Goal: Information Seeking & Learning: Compare options

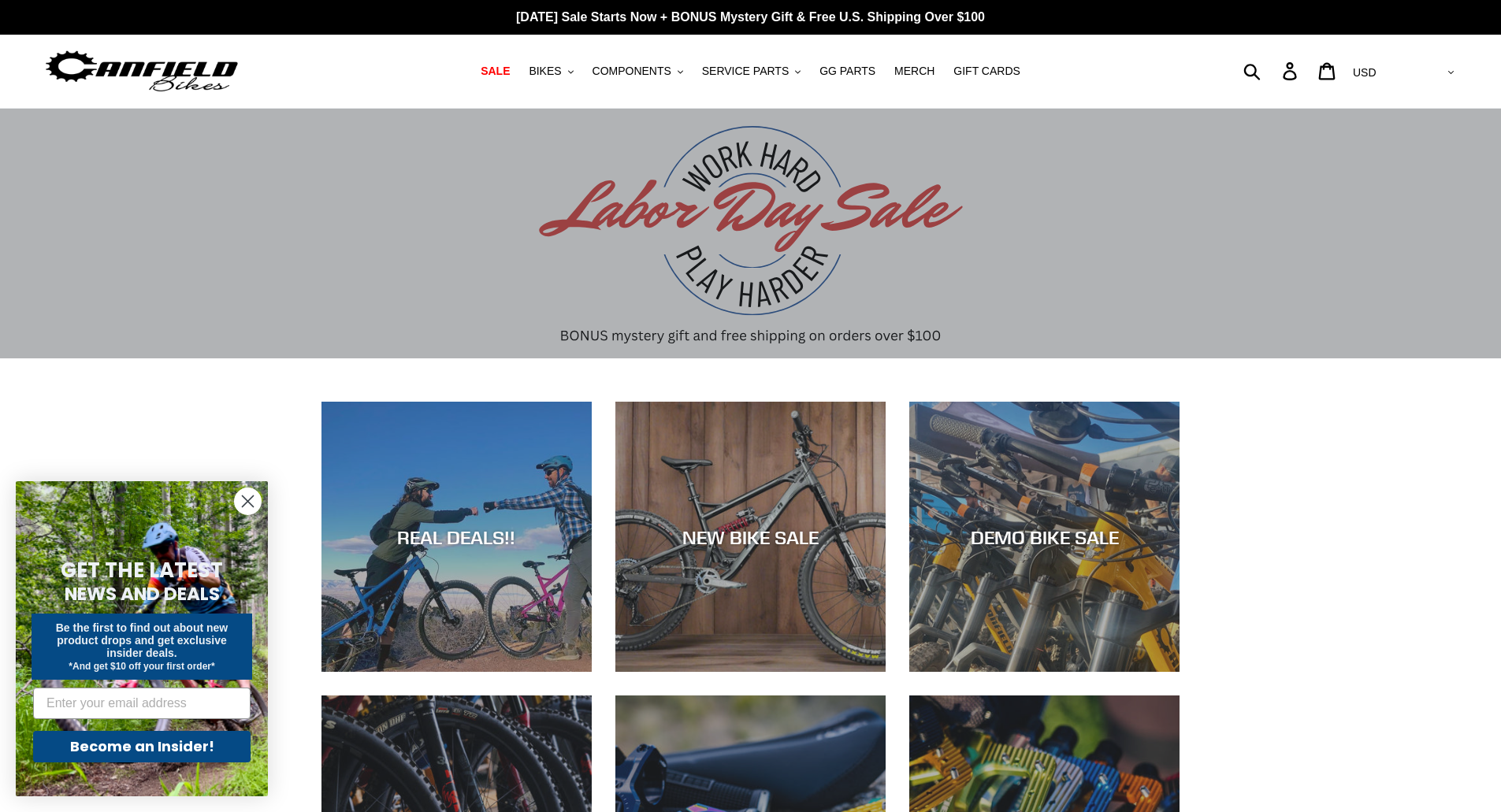
click at [244, 499] on circle "Close dialog" at bounding box center [247, 501] width 26 height 26
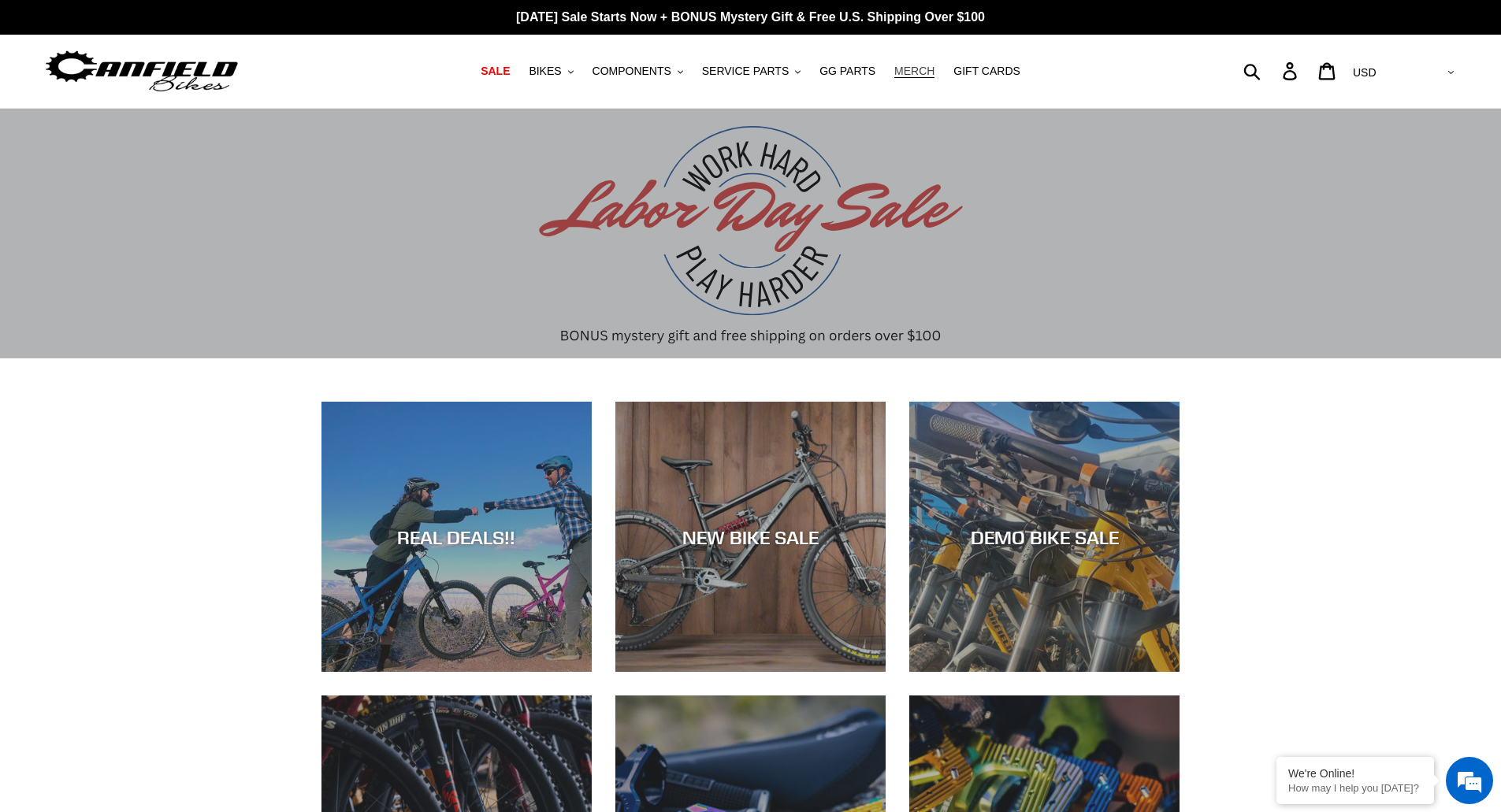
click at [896, 73] on span "MERCH" at bounding box center [914, 71] width 40 height 14
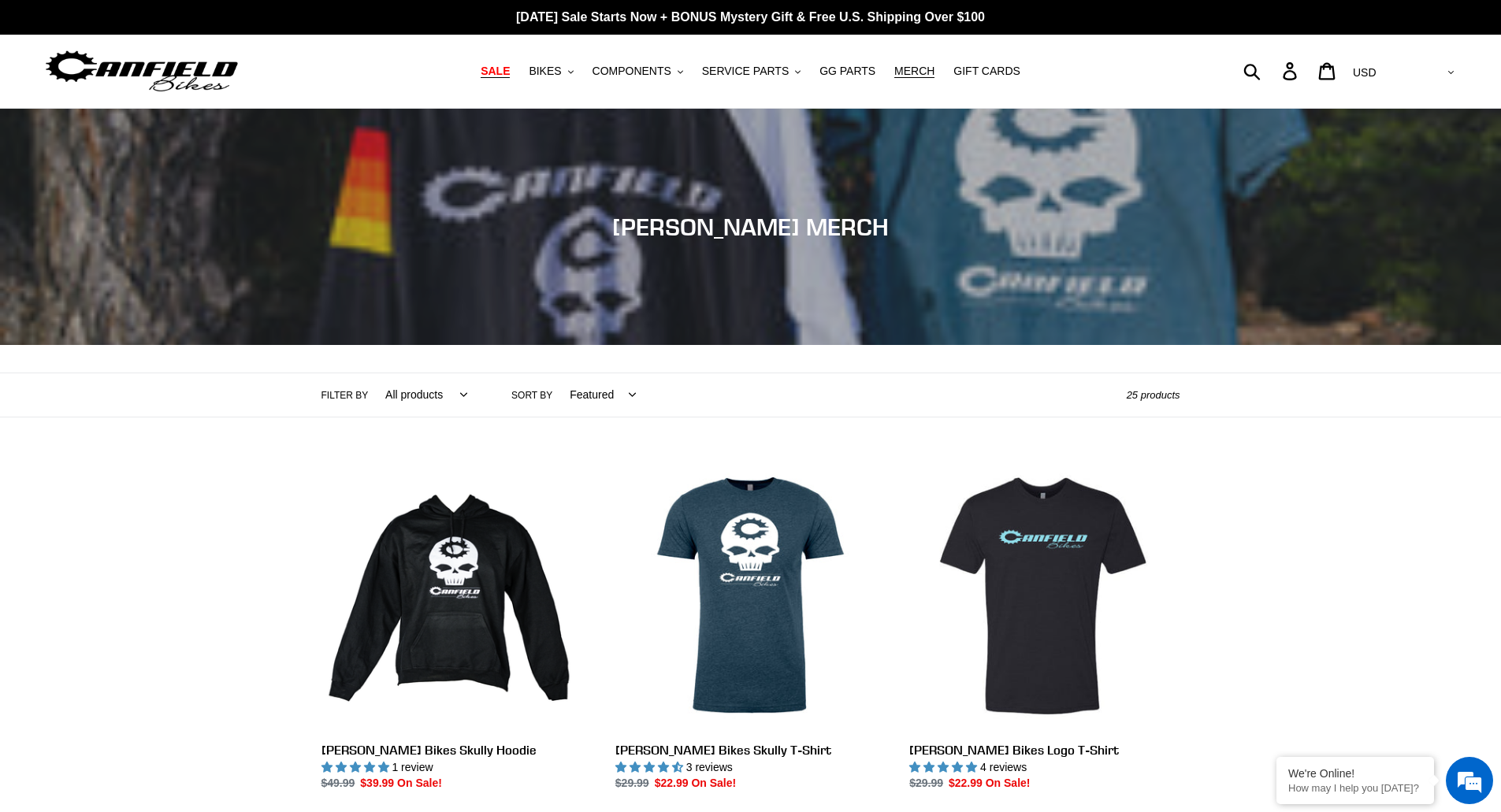
click at [510, 69] on span "SALE" at bounding box center [495, 71] width 29 height 14
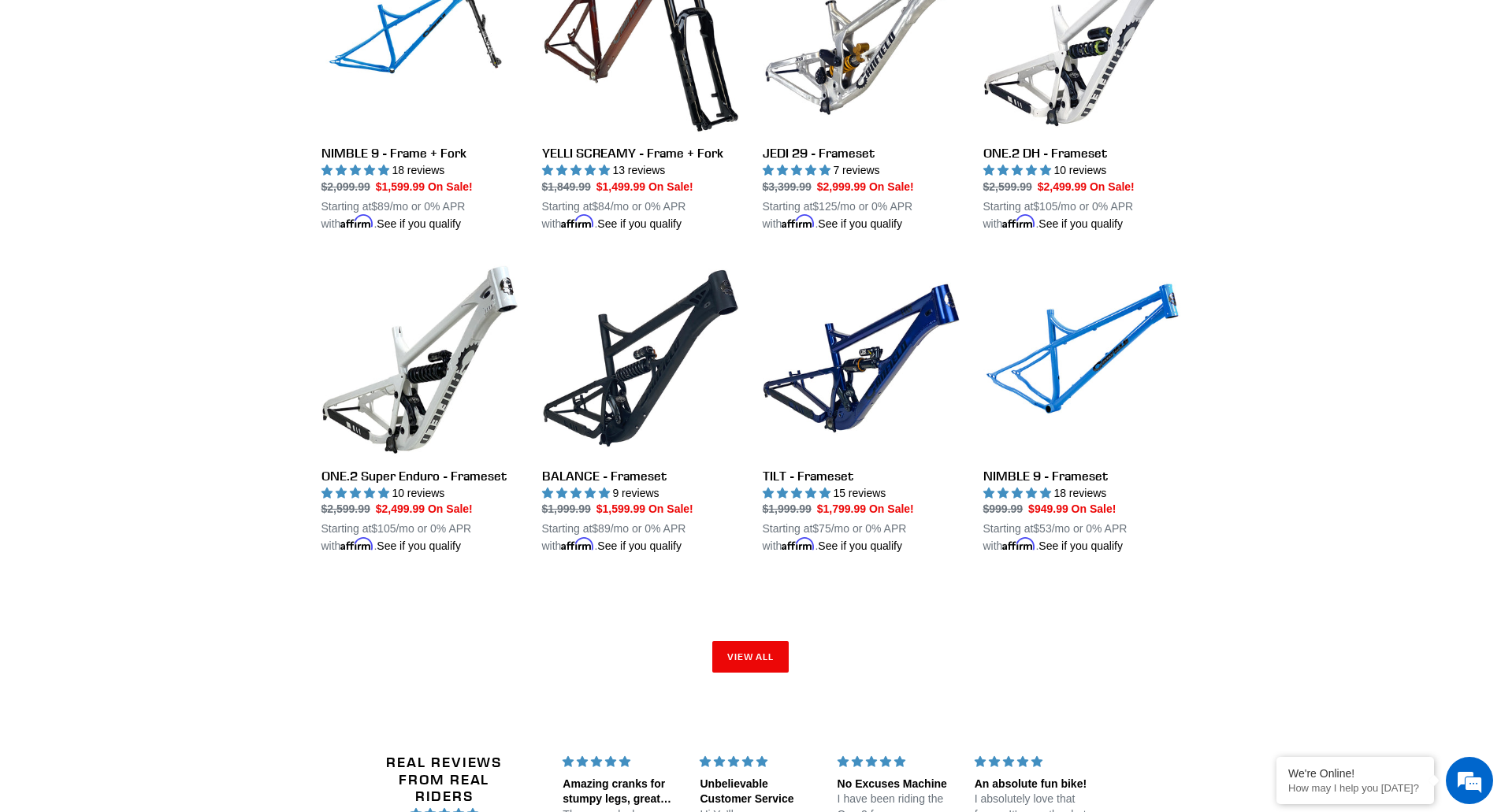
scroll to position [2283, 0]
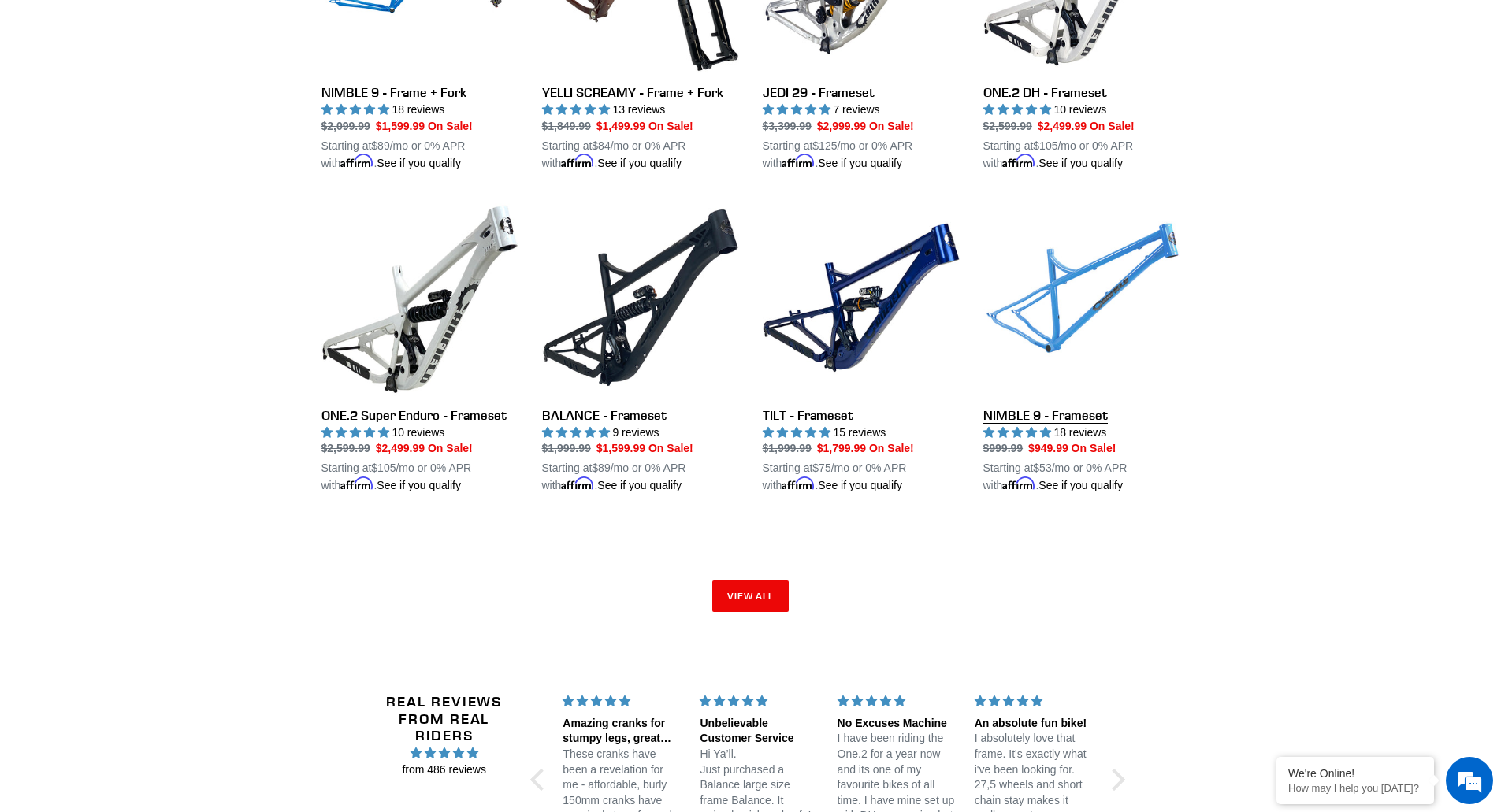
click at [1074, 411] on link "NIMBLE 9 - Frameset" at bounding box center [1081, 347] width 197 height 295
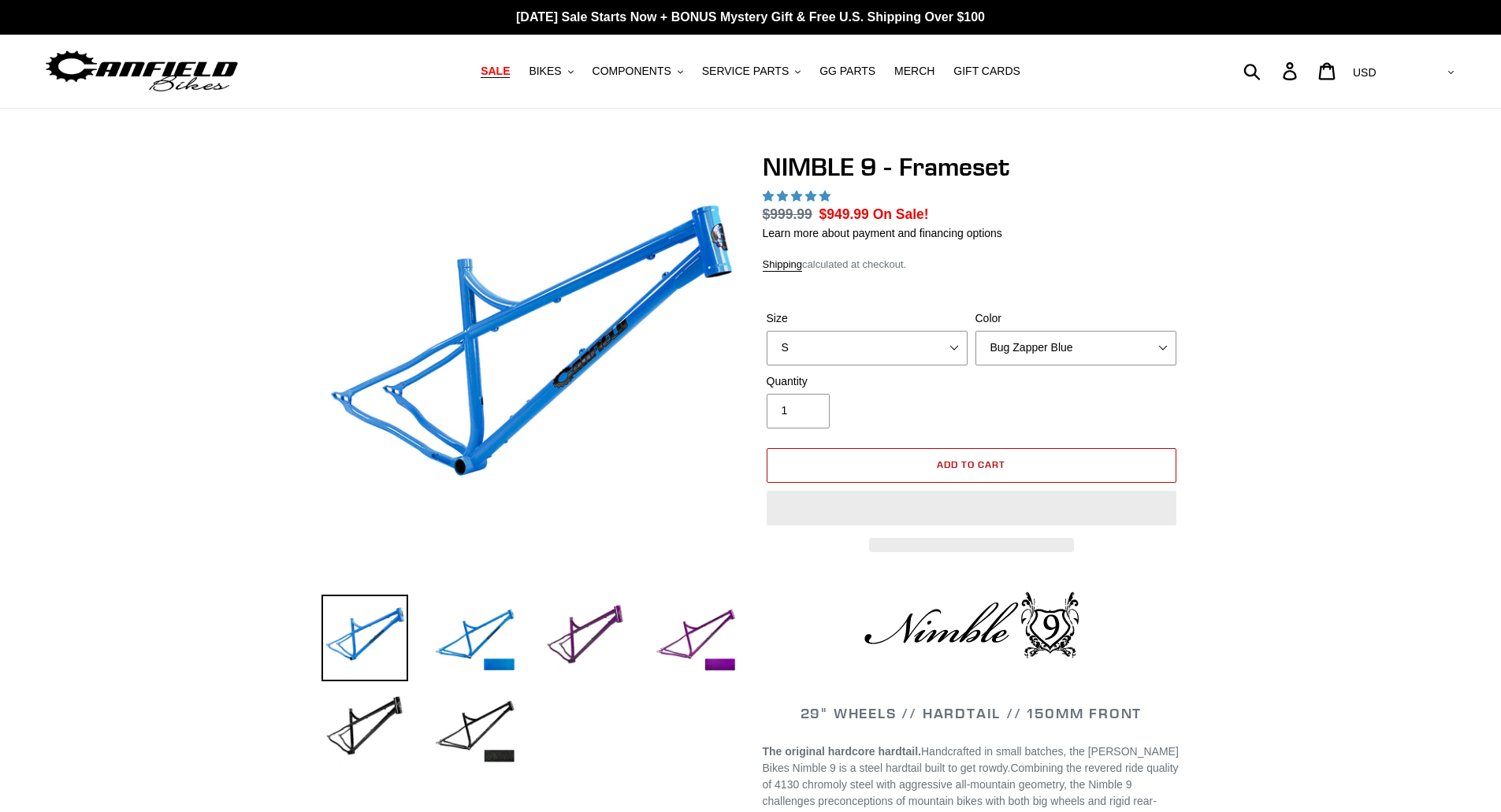
select select "highest-rating"
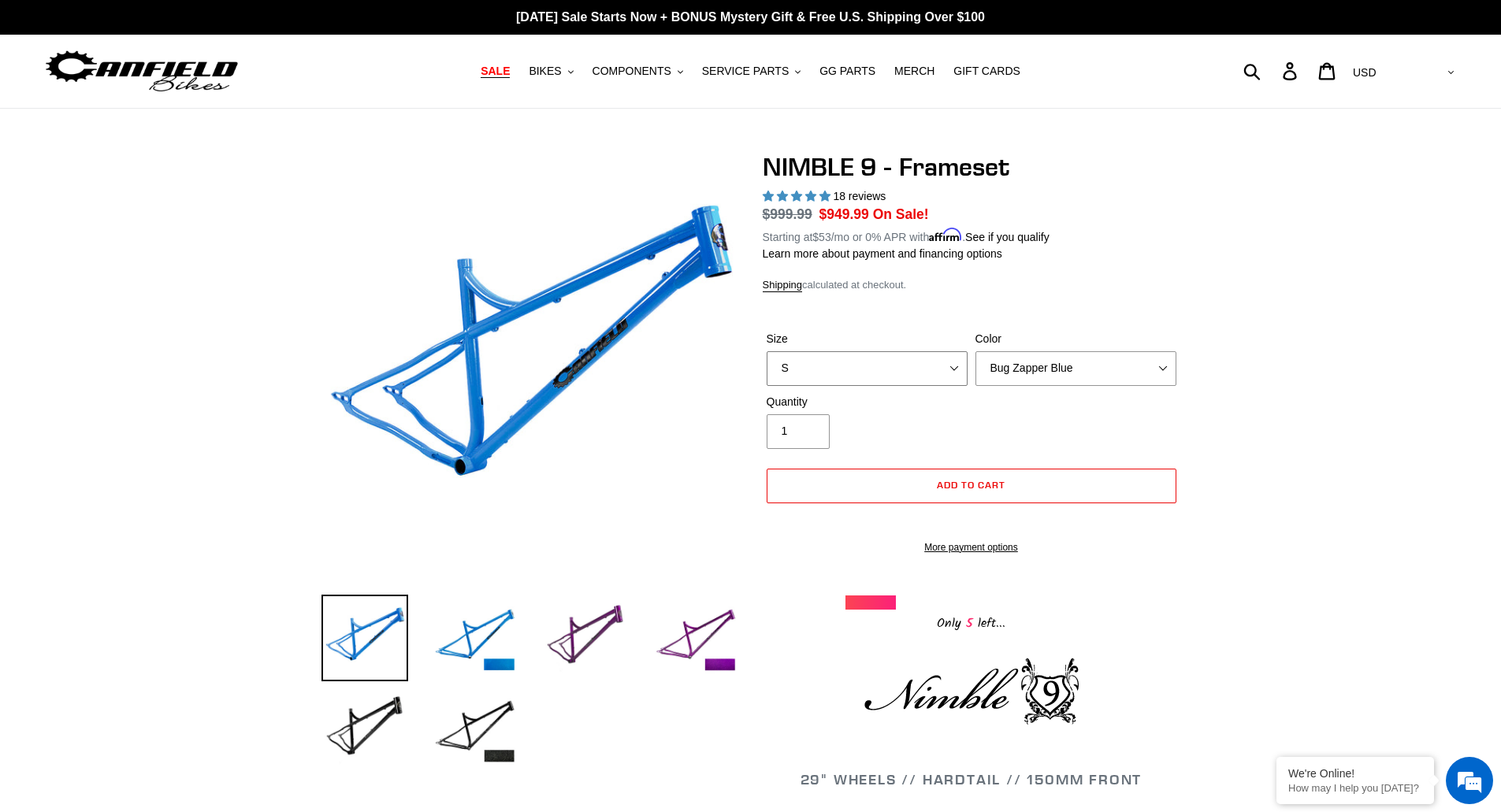
click at [957, 374] on select "S M L XL" at bounding box center [866, 368] width 201 height 35
select select "M"
click at [766, 351] on select "S M L XL" at bounding box center [866, 368] width 201 height 35
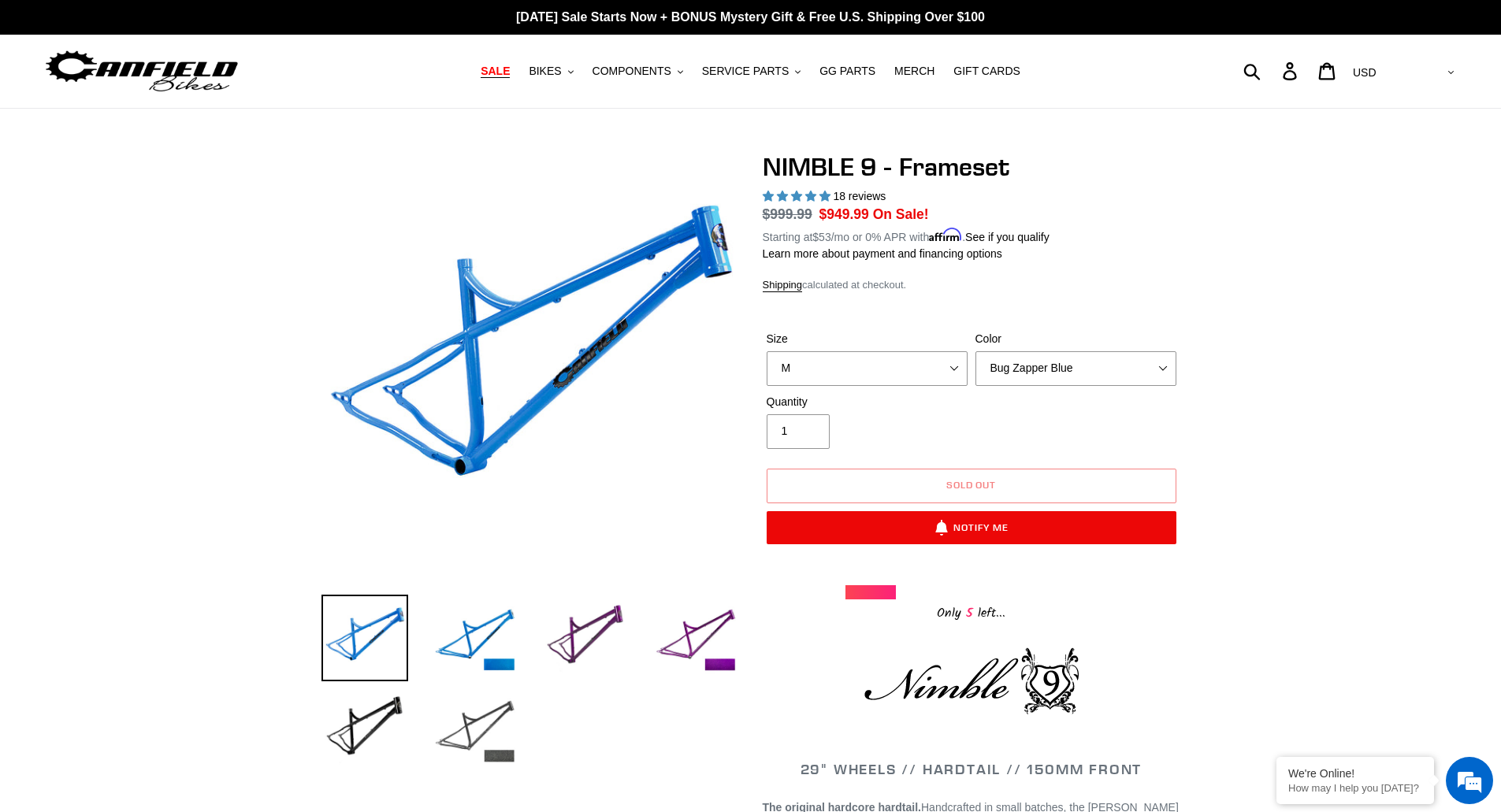
click at [487, 727] on img at bounding box center [474, 729] width 86 height 86
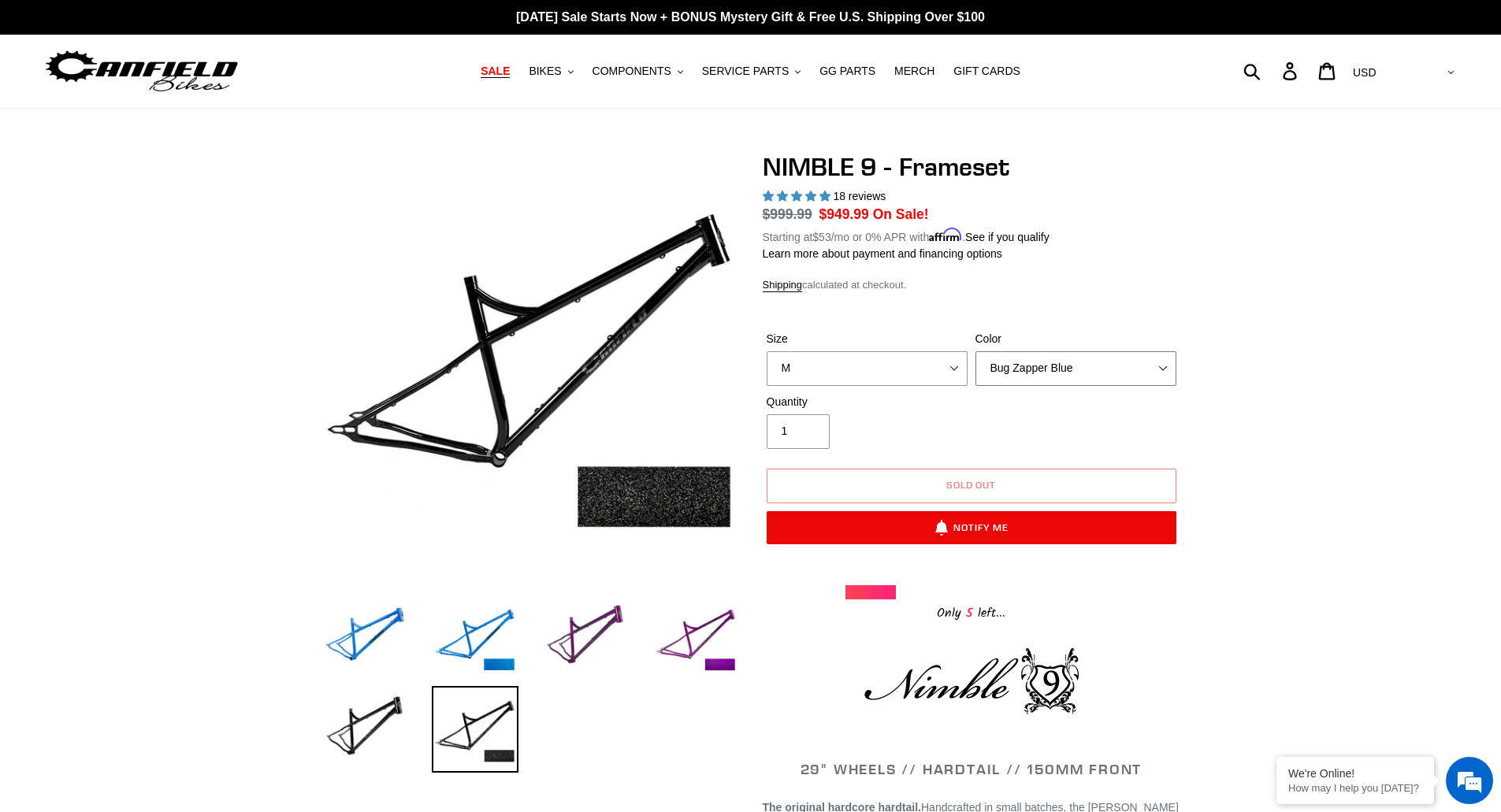
click at [1168, 368] on select "Bug Zapper Blue Purple Haze -Sold Out Galaxy Black" at bounding box center [1075, 368] width 201 height 35
select select "Galaxy Black"
click at [975, 351] on select "Bug Zapper Blue Purple Haze -Sold Out Galaxy Black" at bounding box center [1075, 368] width 201 height 35
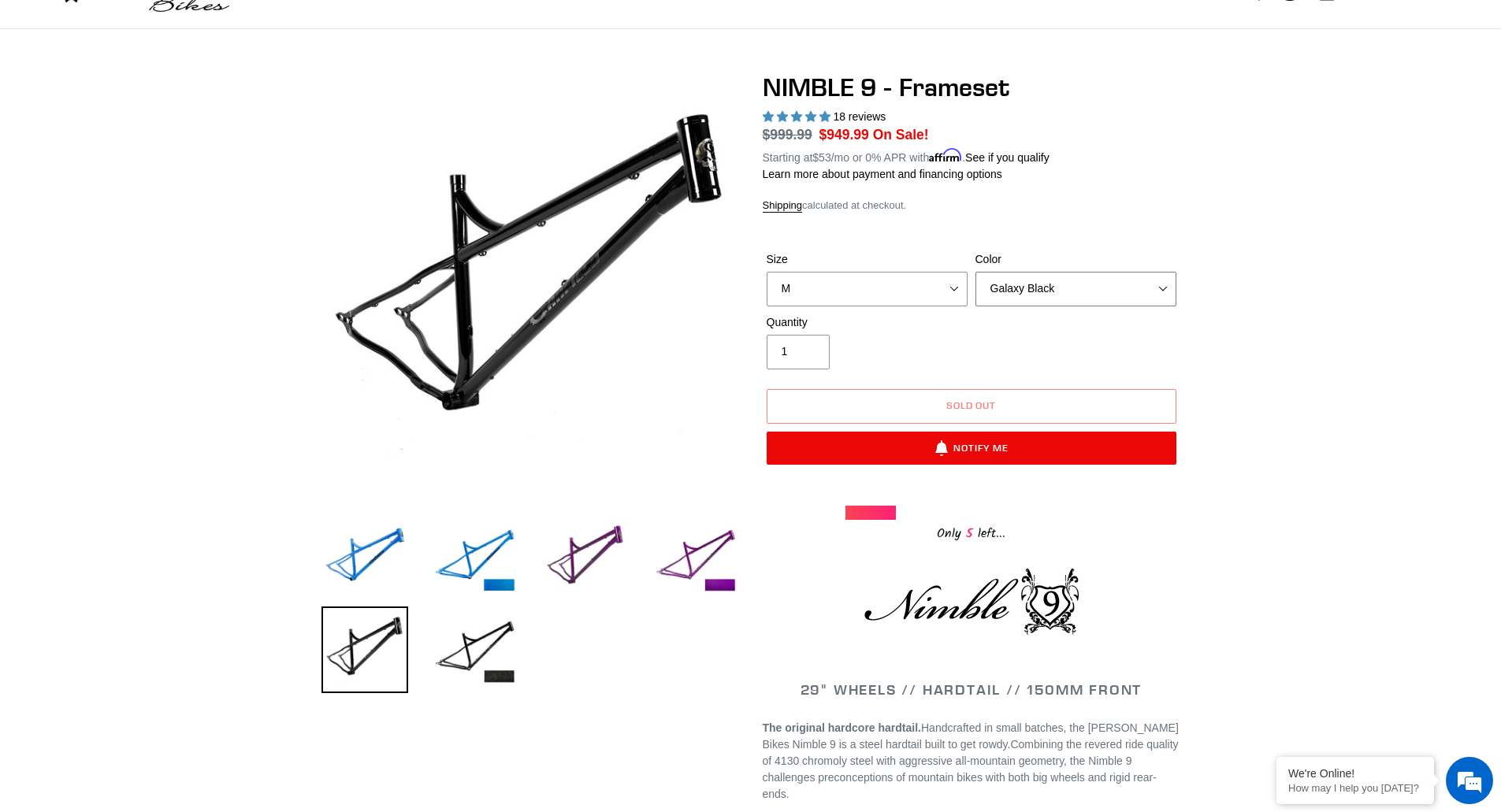
scroll to position [78, 0]
click at [959, 296] on select "S M L XL" at bounding box center [866, 289] width 201 height 35
select select "L"
click at [766, 272] on select "S M L XL" at bounding box center [866, 289] width 201 height 35
click at [1114, 291] on select "Bug Zapper Blue Purple Haze -Sold Out Galaxy Black" at bounding box center [1075, 289] width 201 height 35
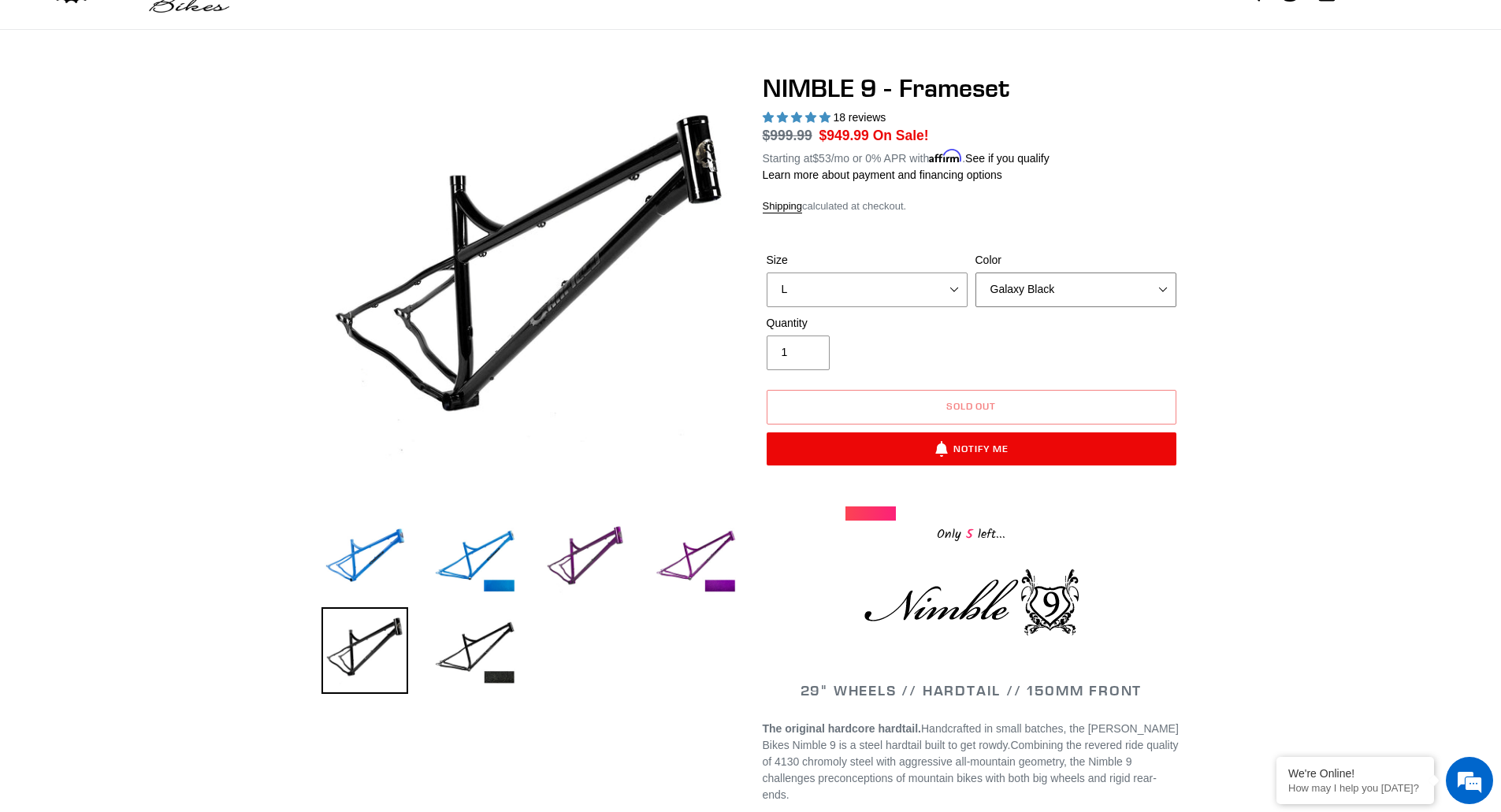
select select "Bug Zapper Blue"
click at [975, 272] on select "Bug Zapper Blue Purple Haze -Sold Out Galaxy Black" at bounding box center [1075, 289] width 201 height 35
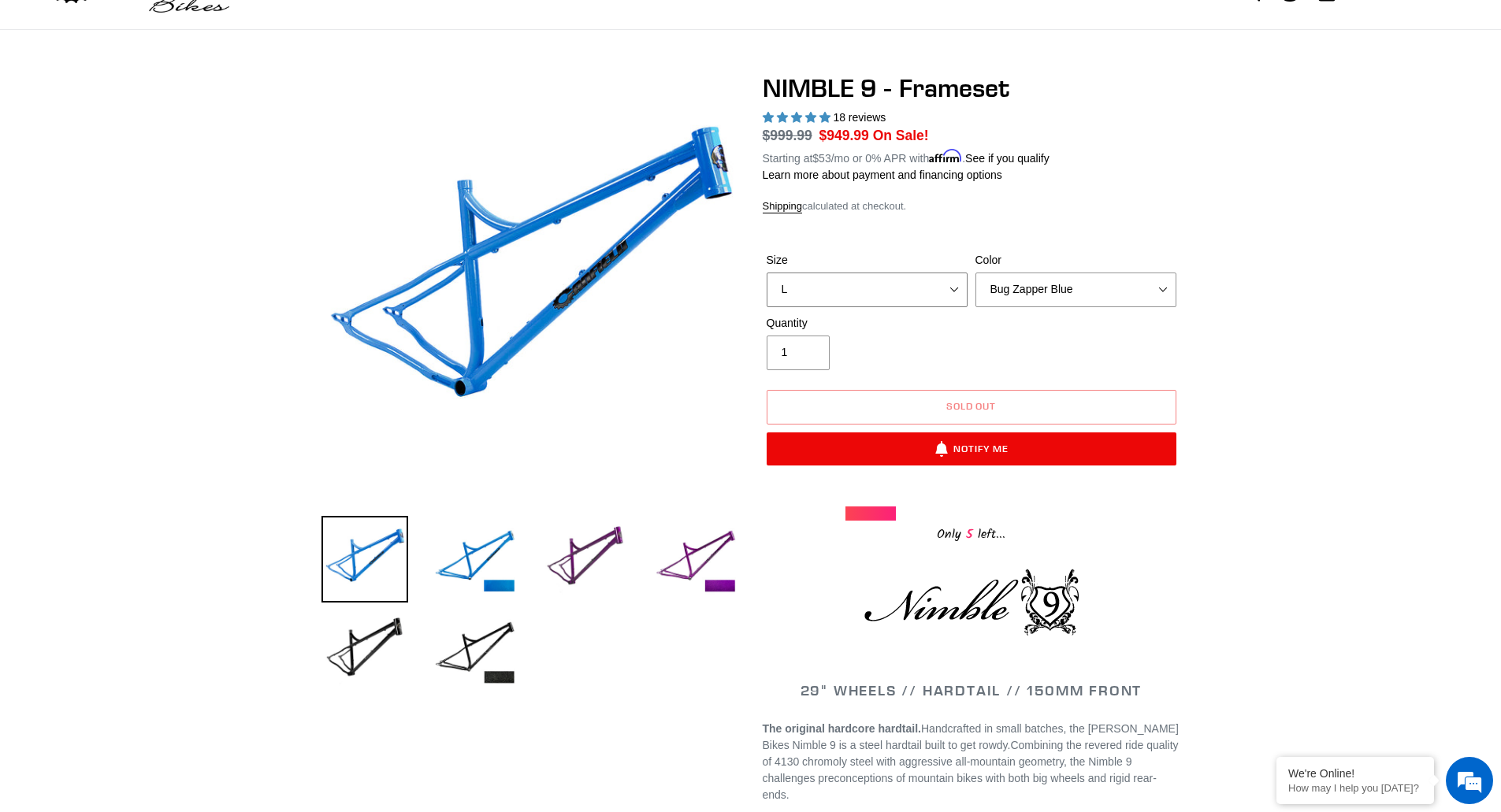
click at [949, 301] on select "S M L XL" at bounding box center [866, 289] width 201 height 35
click at [766, 272] on select "S M L XL" at bounding box center [866, 289] width 201 height 35
click at [913, 293] on select "S M L XL" at bounding box center [866, 289] width 201 height 35
click at [766, 272] on select "S M L XL" at bounding box center [866, 289] width 201 height 35
click at [913, 294] on select "S M L XL" at bounding box center [866, 289] width 201 height 35
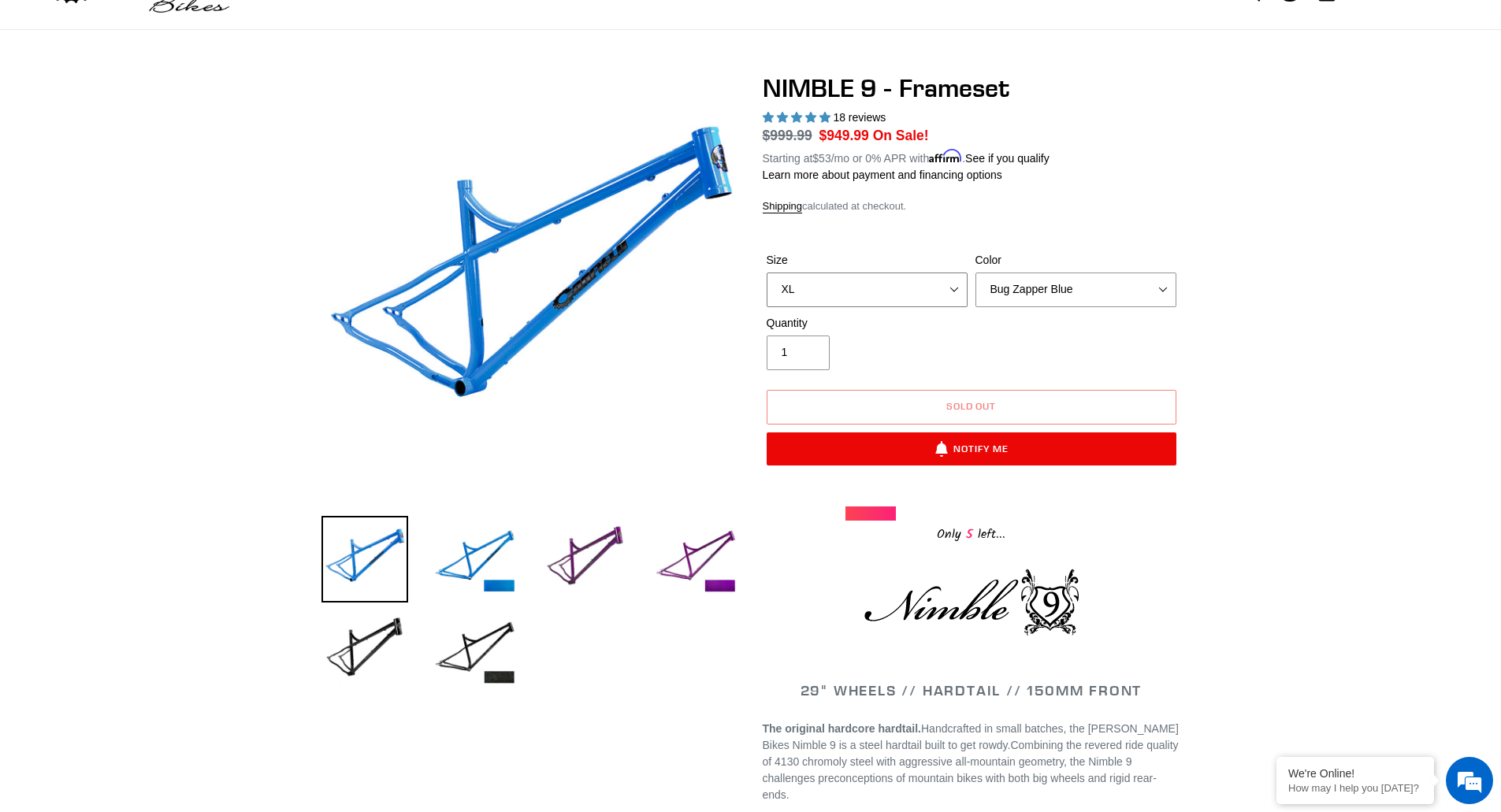
select select "S"
click at [766, 272] on select "S M L XL" at bounding box center [866, 289] width 201 height 35
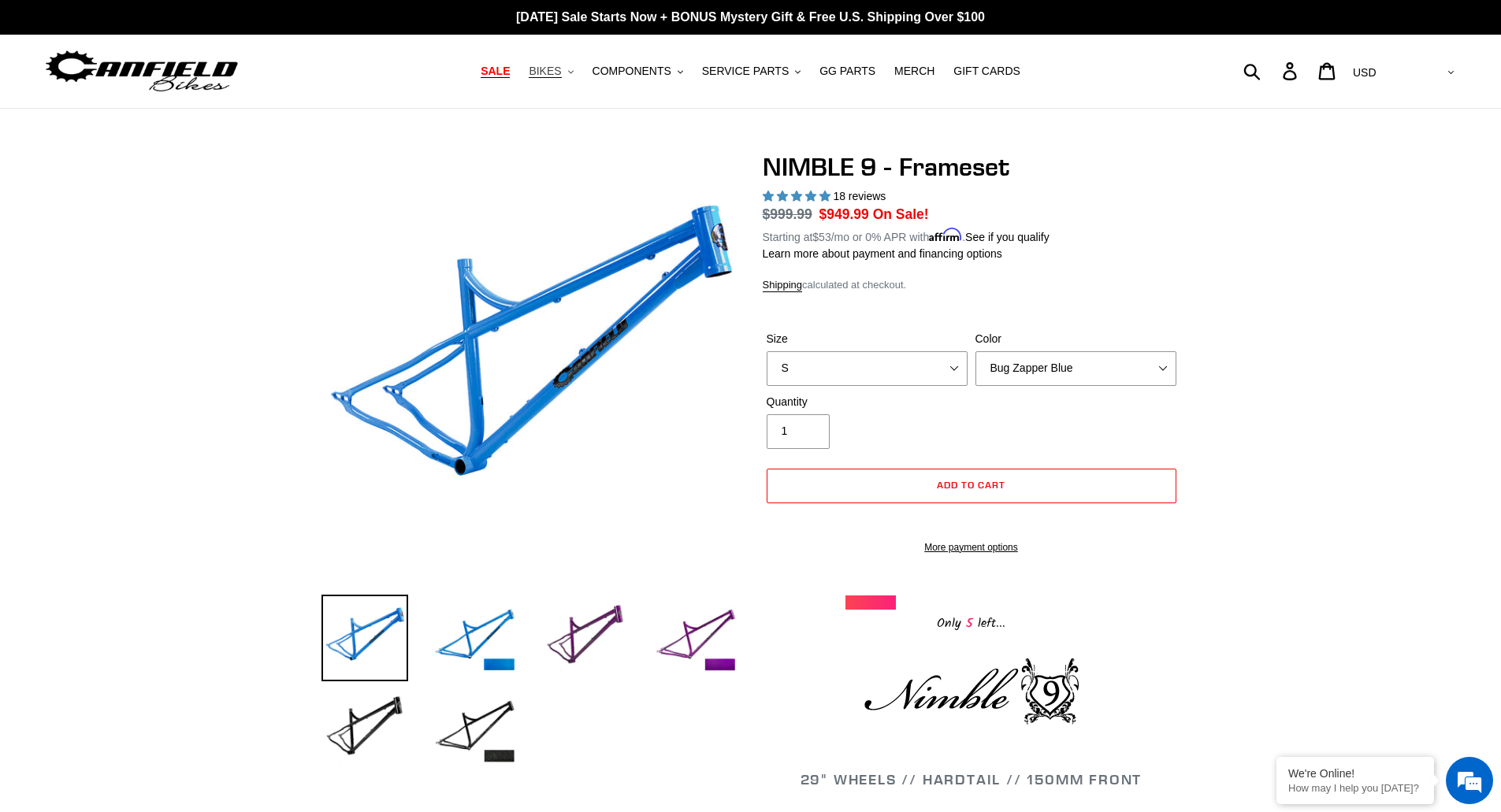
click at [576, 74] on button "BIKES .cls-1{fill:#231f20}" at bounding box center [550, 71] width 60 height 21
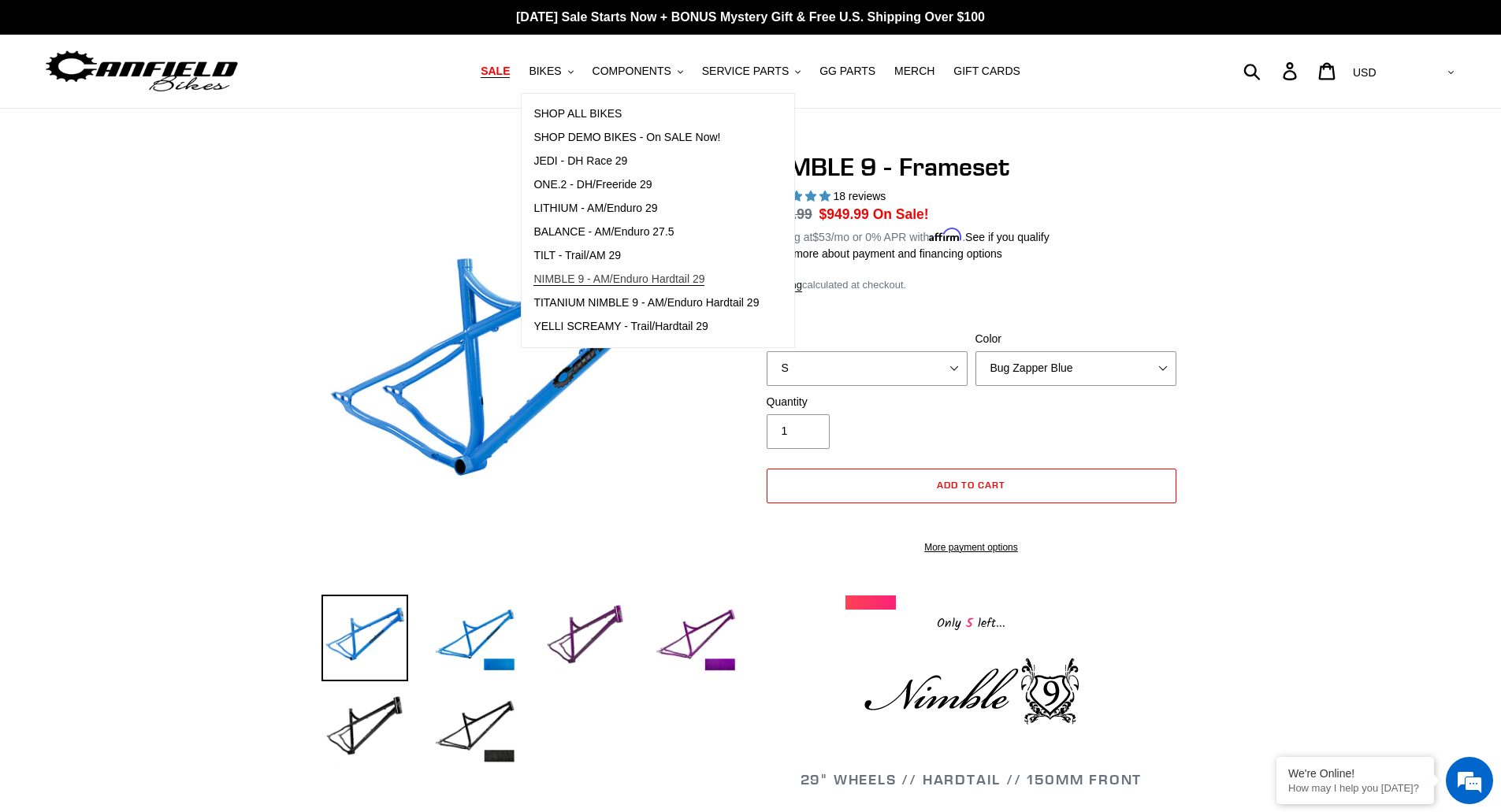
click at [578, 280] on span "NIMBLE 9 - AM/Enduro Hardtail 29" at bounding box center [618, 279] width 171 height 14
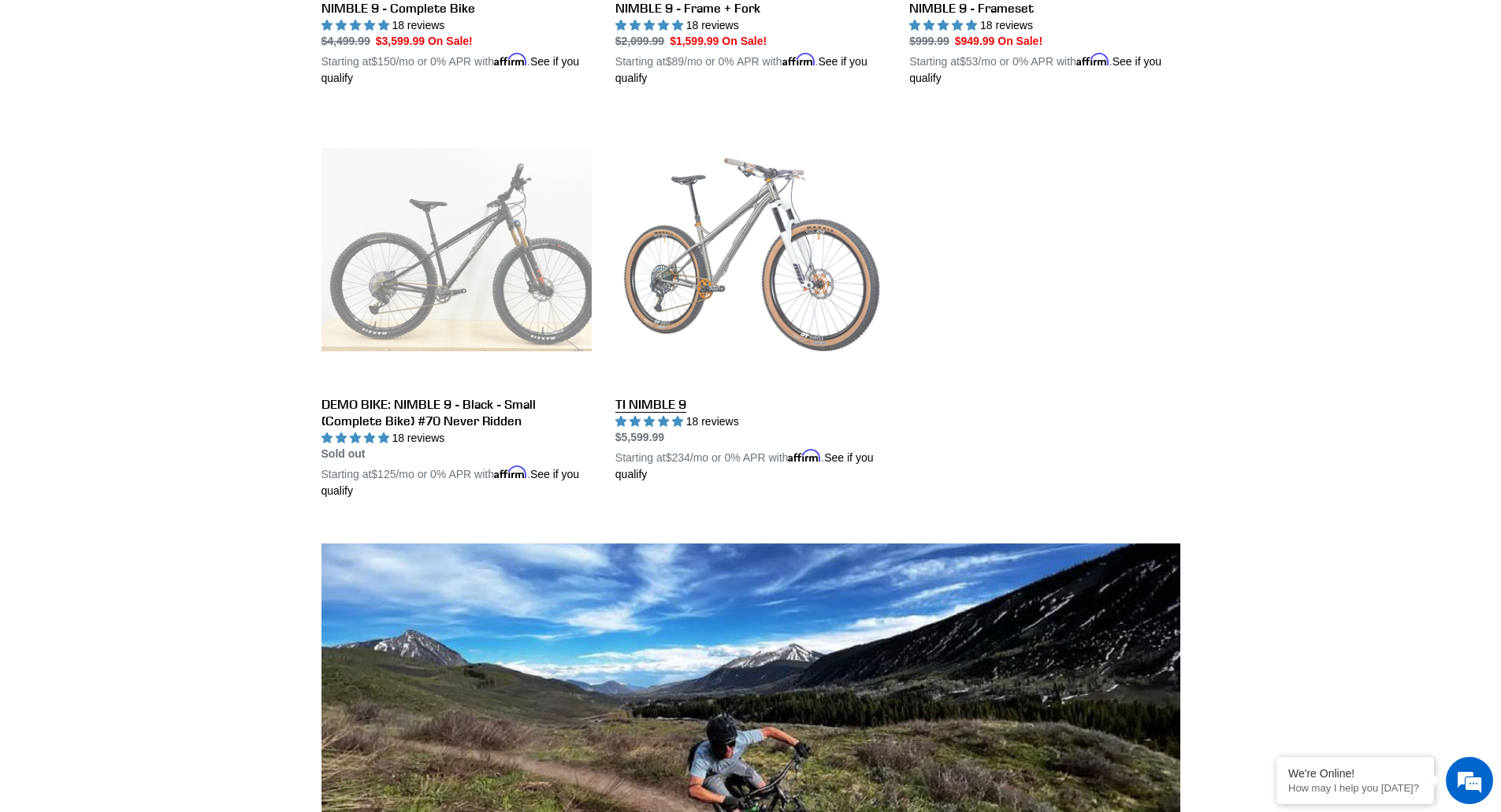
scroll to position [788, 0]
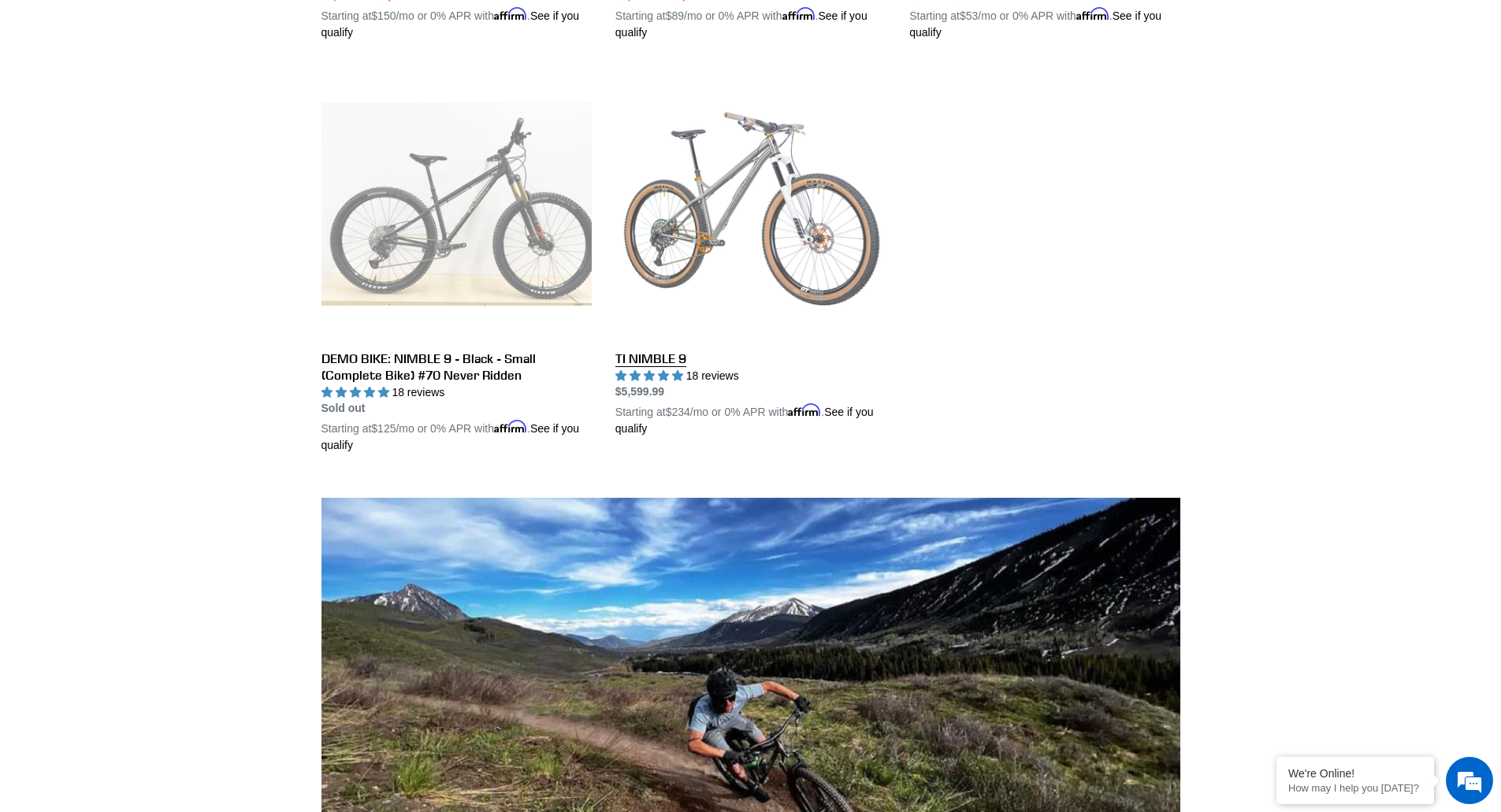
click at [656, 356] on link "TI NIMBLE 9" at bounding box center [750, 253] width 270 height 368
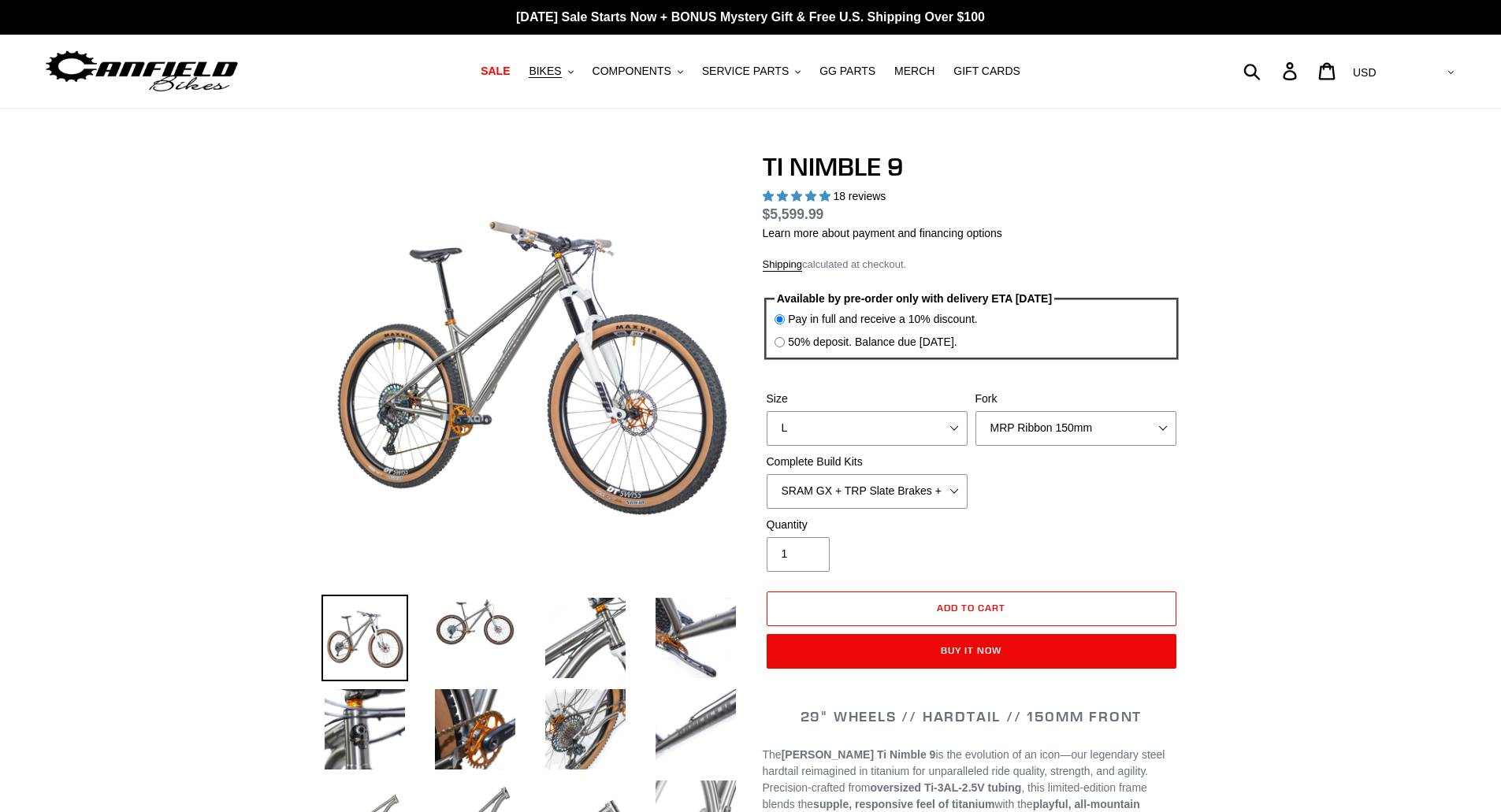
select select "highest-rating"
click at [955, 424] on select "S M L XL / XXL (Specify at checkout)" at bounding box center [866, 428] width 201 height 35
select select "M"
click at [766, 411] on select "S M L XL / XXL (Specify at checkout)" at bounding box center [866, 428] width 201 height 35
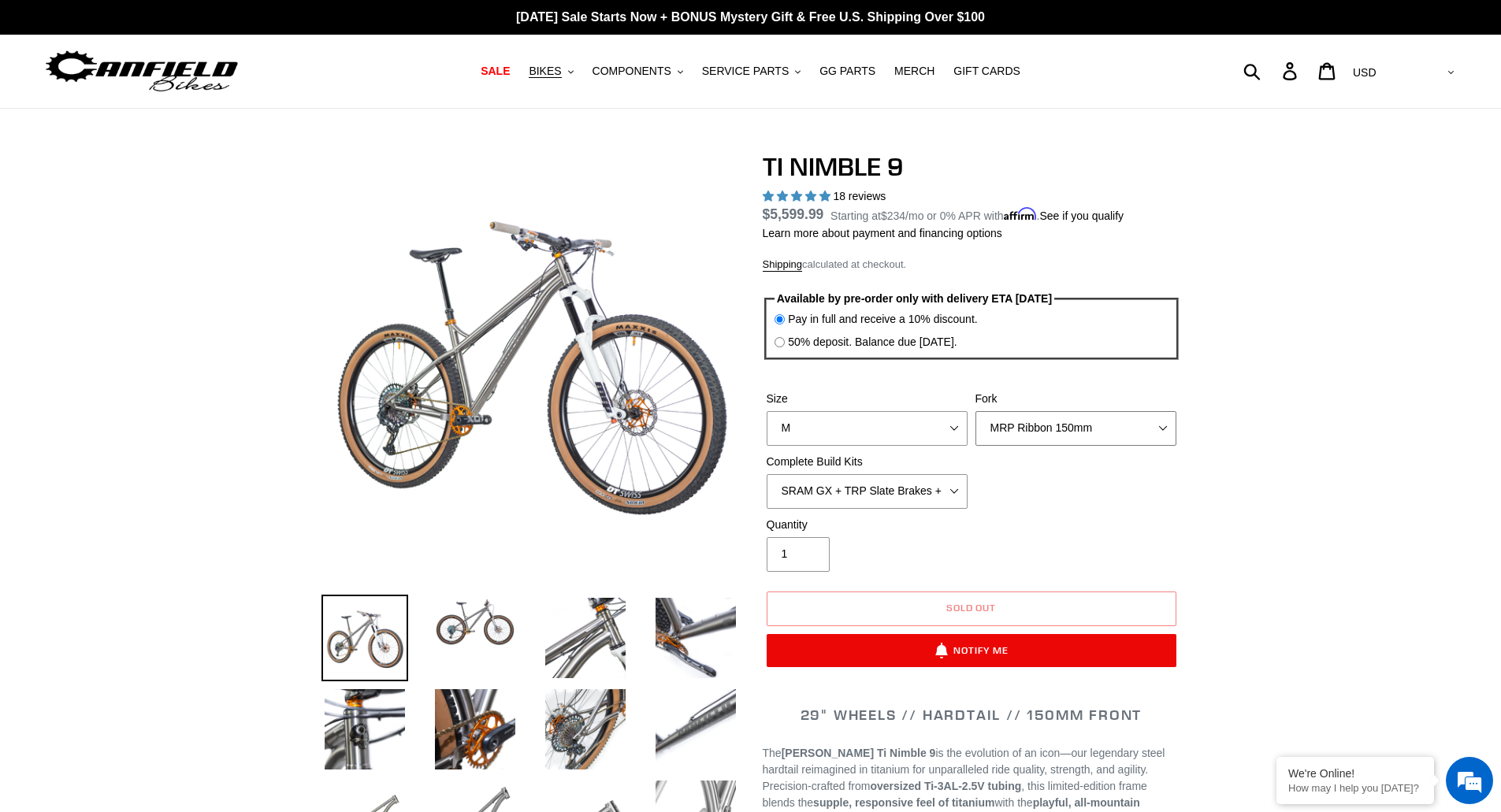
click at [1111, 422] on select "MRP Ribbon 150mm RockShox Lyrik 150mm Fox Factory 36 150mm Cane Creek Helm 150m…" at bounding box center [1075, 428] width 201 height 35
select select "Fox Factory 36 150mm"
click at [975, 411] on select "MRP Ribbon 150mm RockShox Lyrik 150mm Fox Factory 36 150mm Cane Creek Helm 150m…" at bounding box center [1075, 428] width 201 height 35
click at [1126, 433] on select "MRP Ribbon 150mm RockShox Lyrik 150mm Fox Factory 36 150mm Cane Creek Helm 150m…" at bounding box center [1075, 428] width 201 height 35
click at [917, 489] on select "SRAM GX + TRP Slate Brakes + Rotors + e13 LG-1 Wheels SHIMANO XT + SHIMANO brak…" at bounding box center [866, 491] width 201 height 35
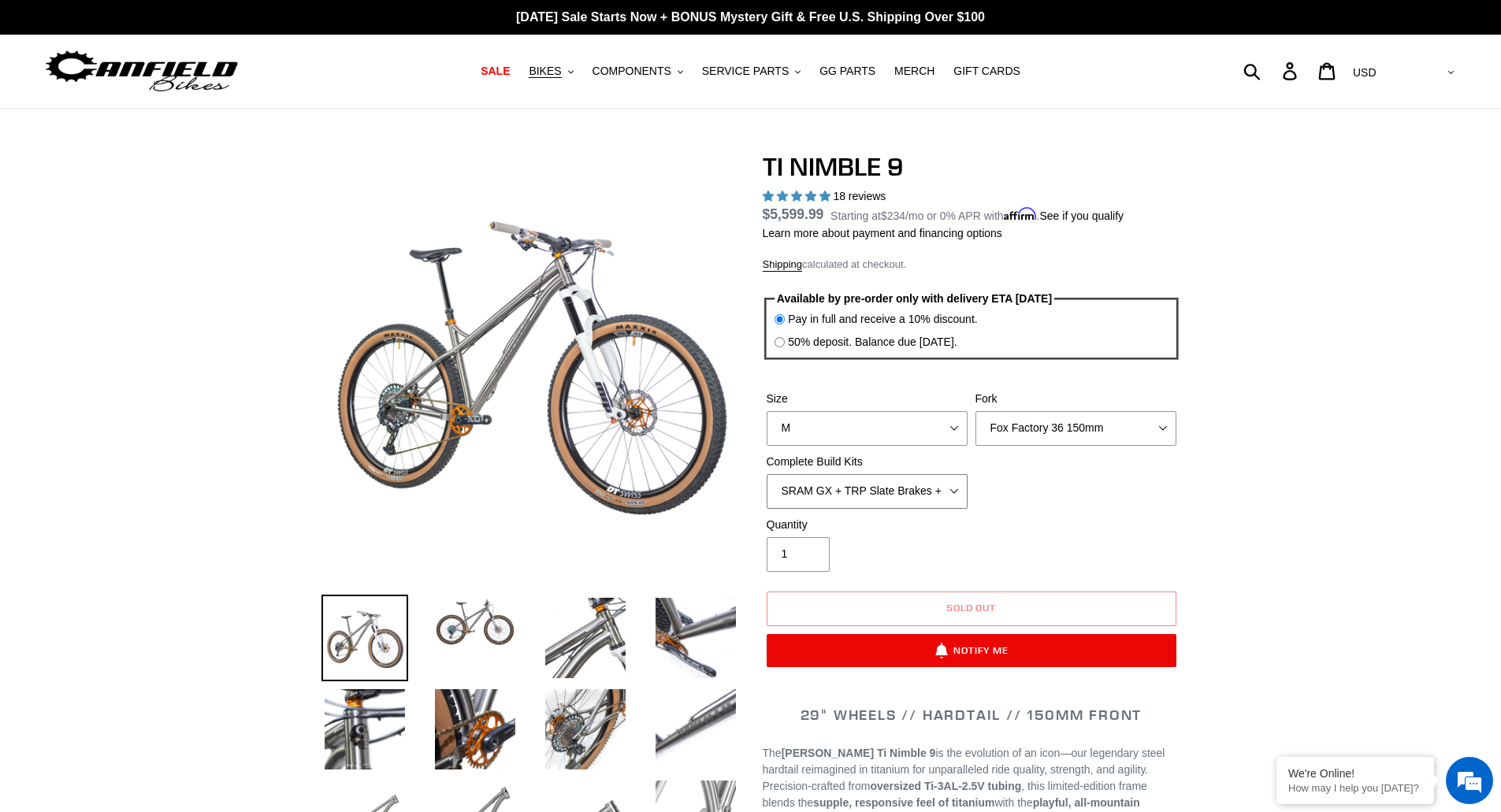
select select "SHIMANO XT + SHIMANO brakes + Rotors + e13 LG-1 Wheels"
click at [766, 474] on select "SRAM GX + TRP Slate Brakes + Rotors + e13 LG-1 Wheels SHIMANO XT + SHIMANO brak…" at bounding box center [866, 491] width 201 height 35
click at [924, 430] on select "S M L XL / XXL (Specify at checkout)" at bounding box center [866, 428] width 201 height 35
select select "L"
click at [766, 411] on select "S M L XL / XXL (Specify at checkout)" at bounding box center [866, 428] width 201 height 35
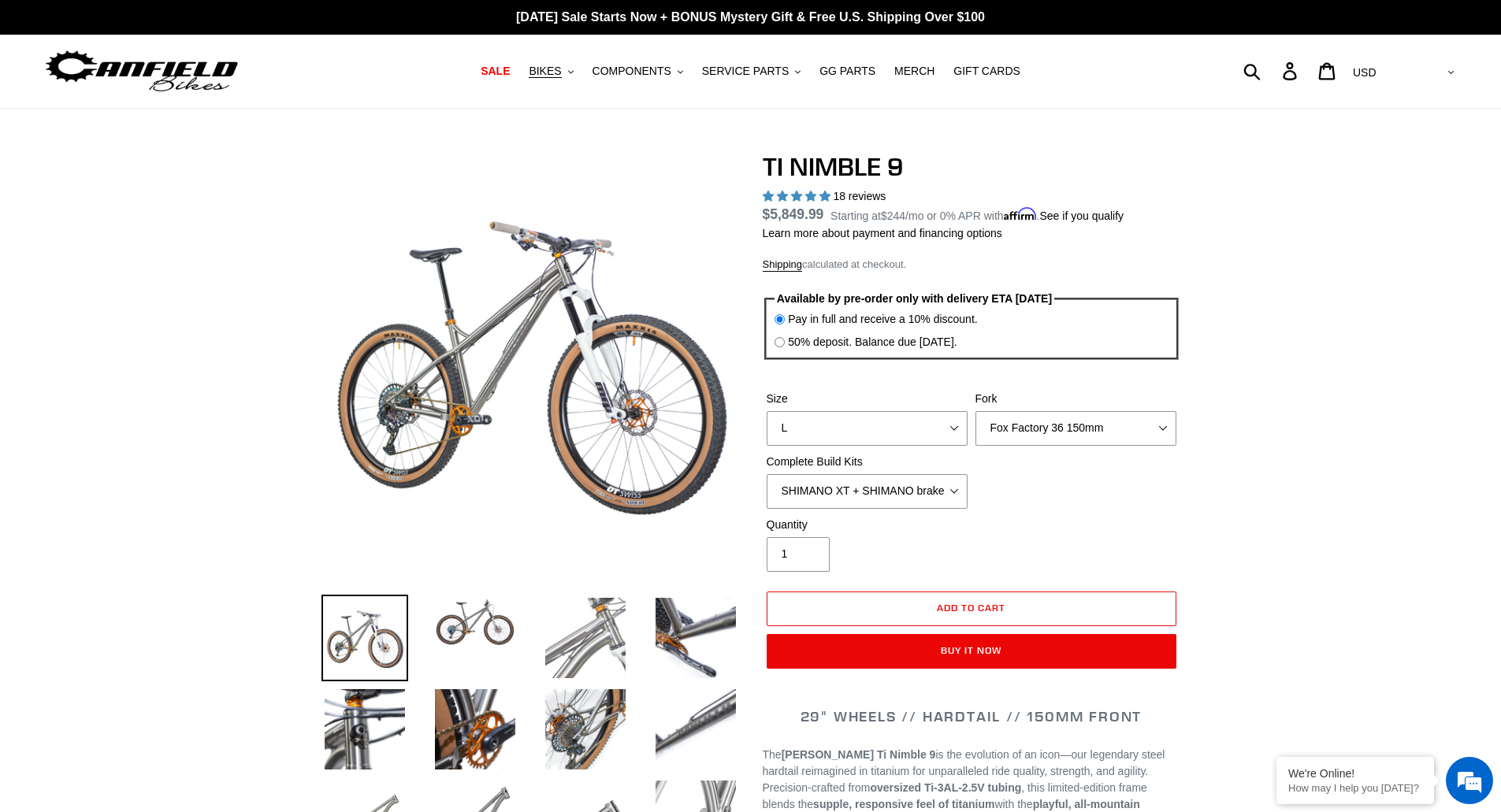
click at [583, 642] on img at bounding box center [584, 637] width 86 height 86
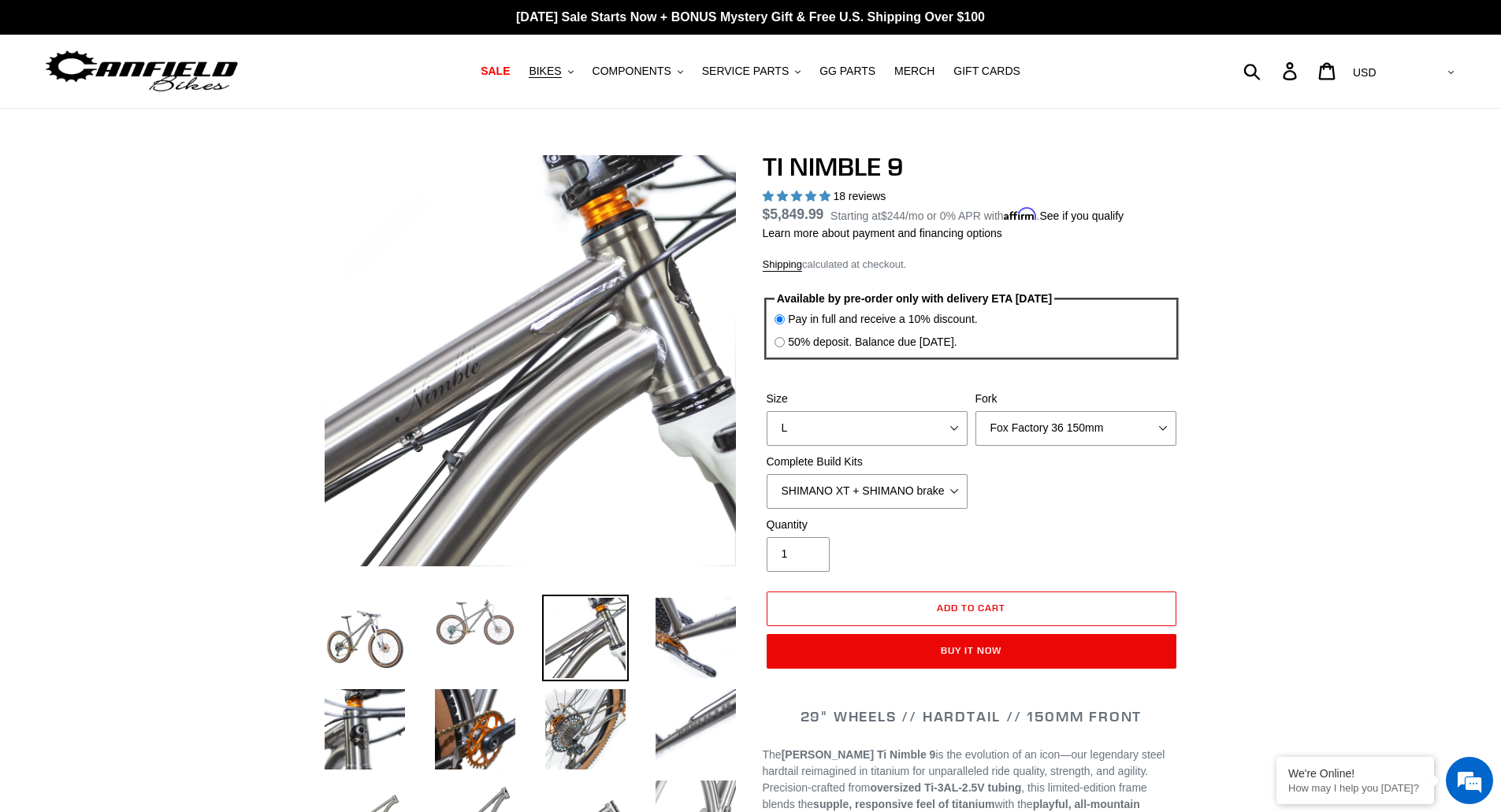
click at [507, 637] on img at bounding box center [474, 622] width 86 height 55
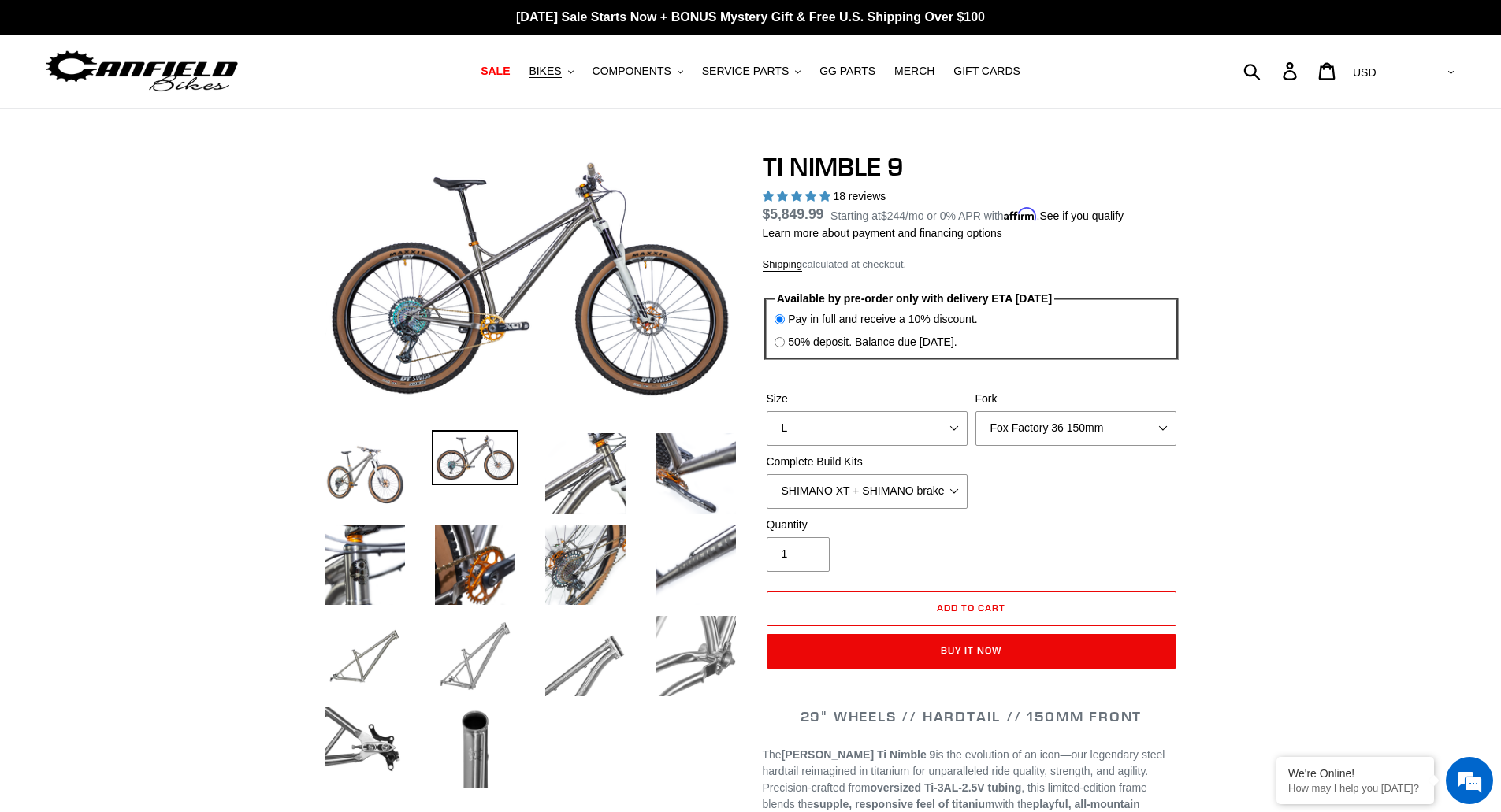
click at [495, 651] on img at bounding box center [474, 655] width 86 height 86
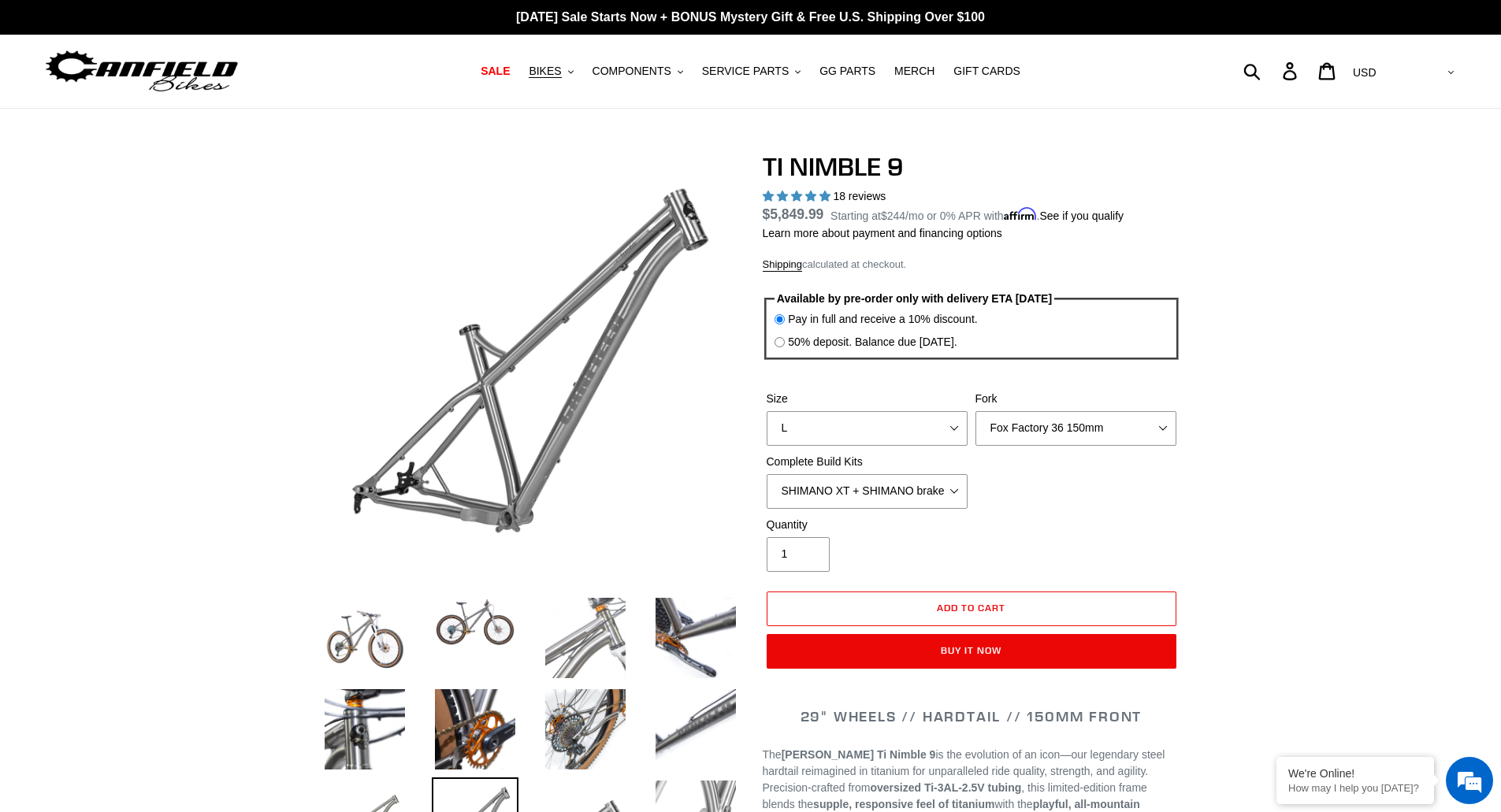
click at [584, 637] on img at bounding box center [584, 637] width 86 height 86
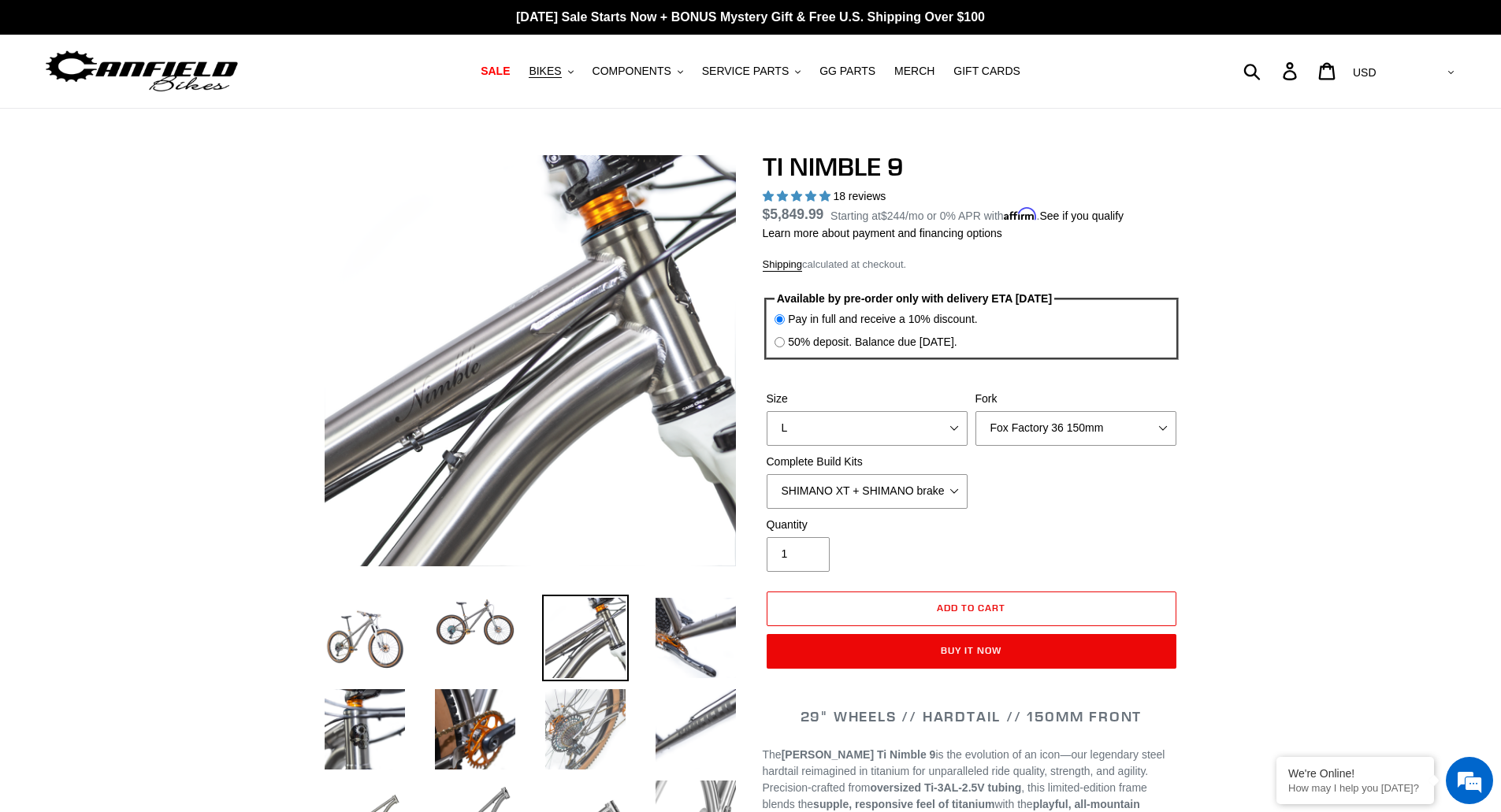
click at [599, 713] on img at bounding box center [584, 729] width 86 height 86
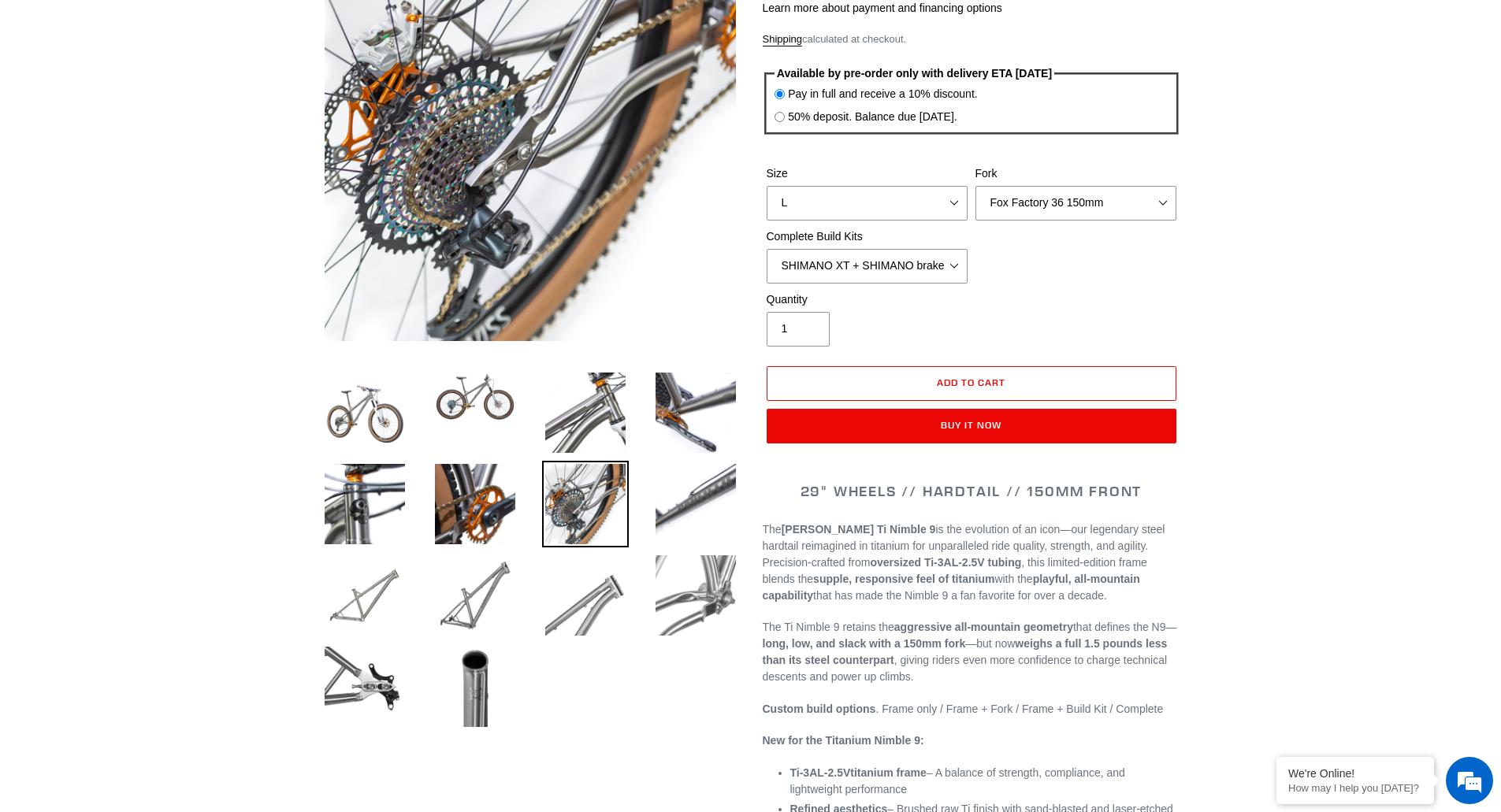
scroll to position [236, 0]
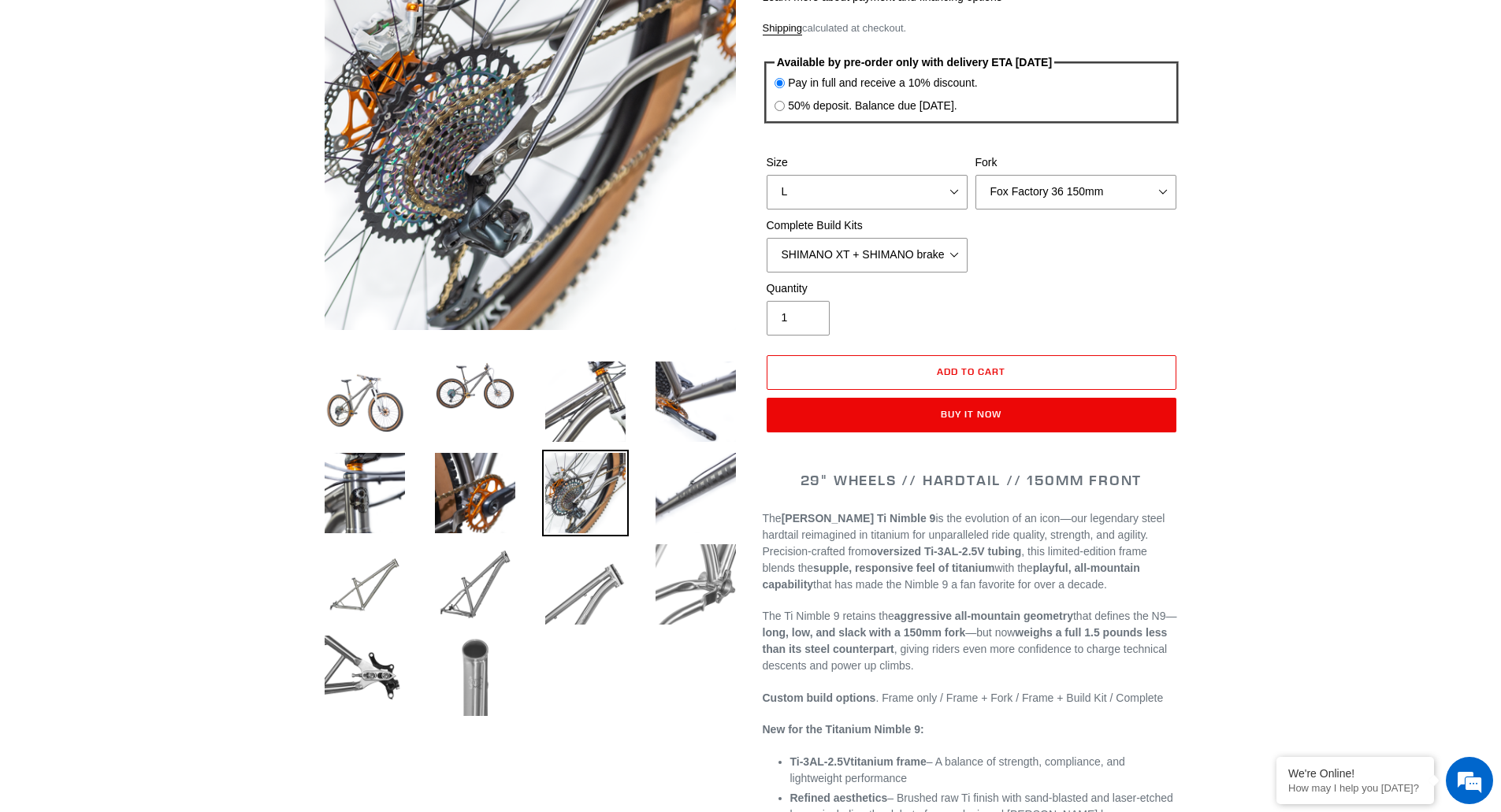
click at [482, 680] on img at bounding box center [474, 675] width 86 height 86
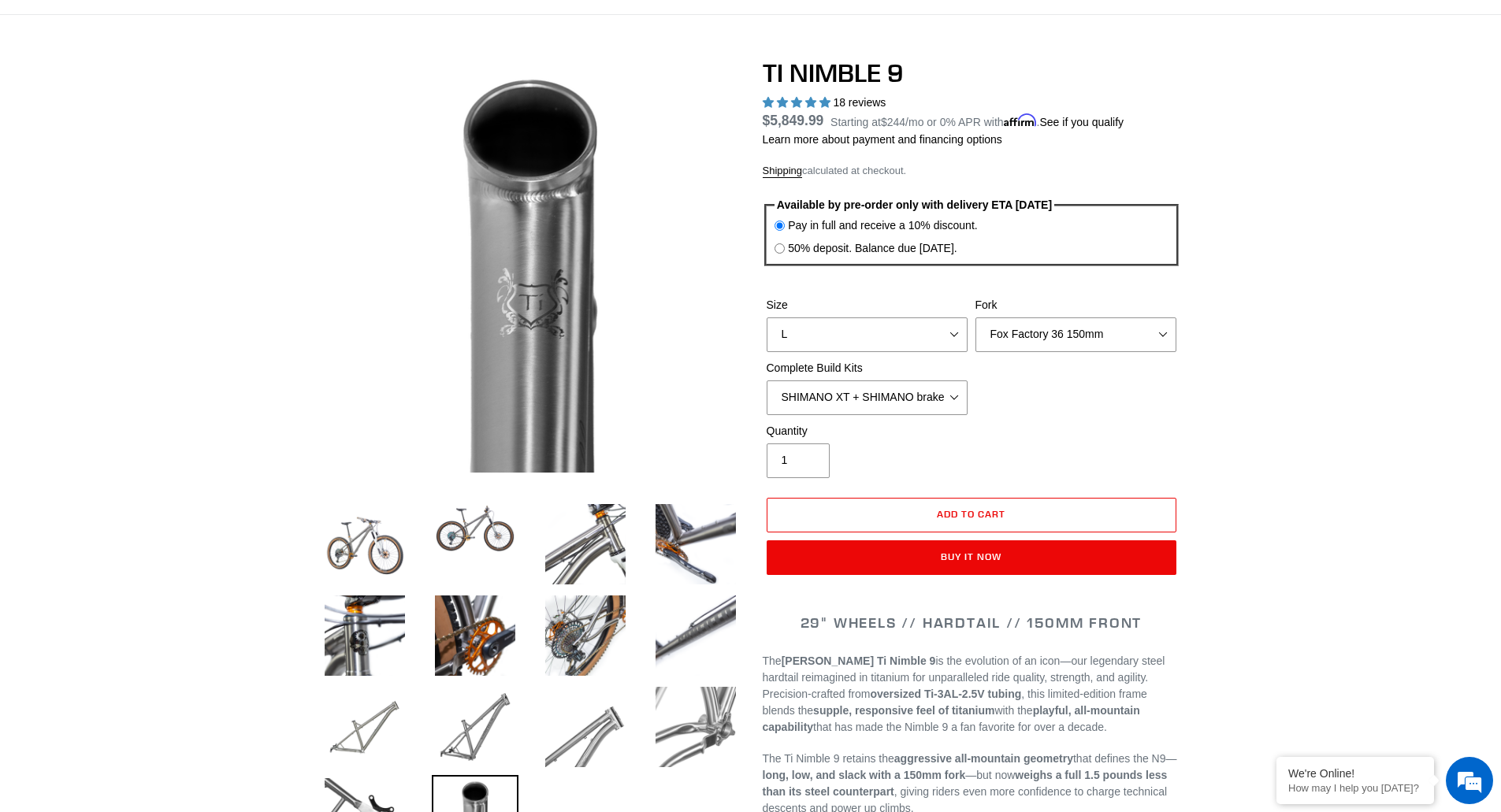
scroll to position [0, 0]
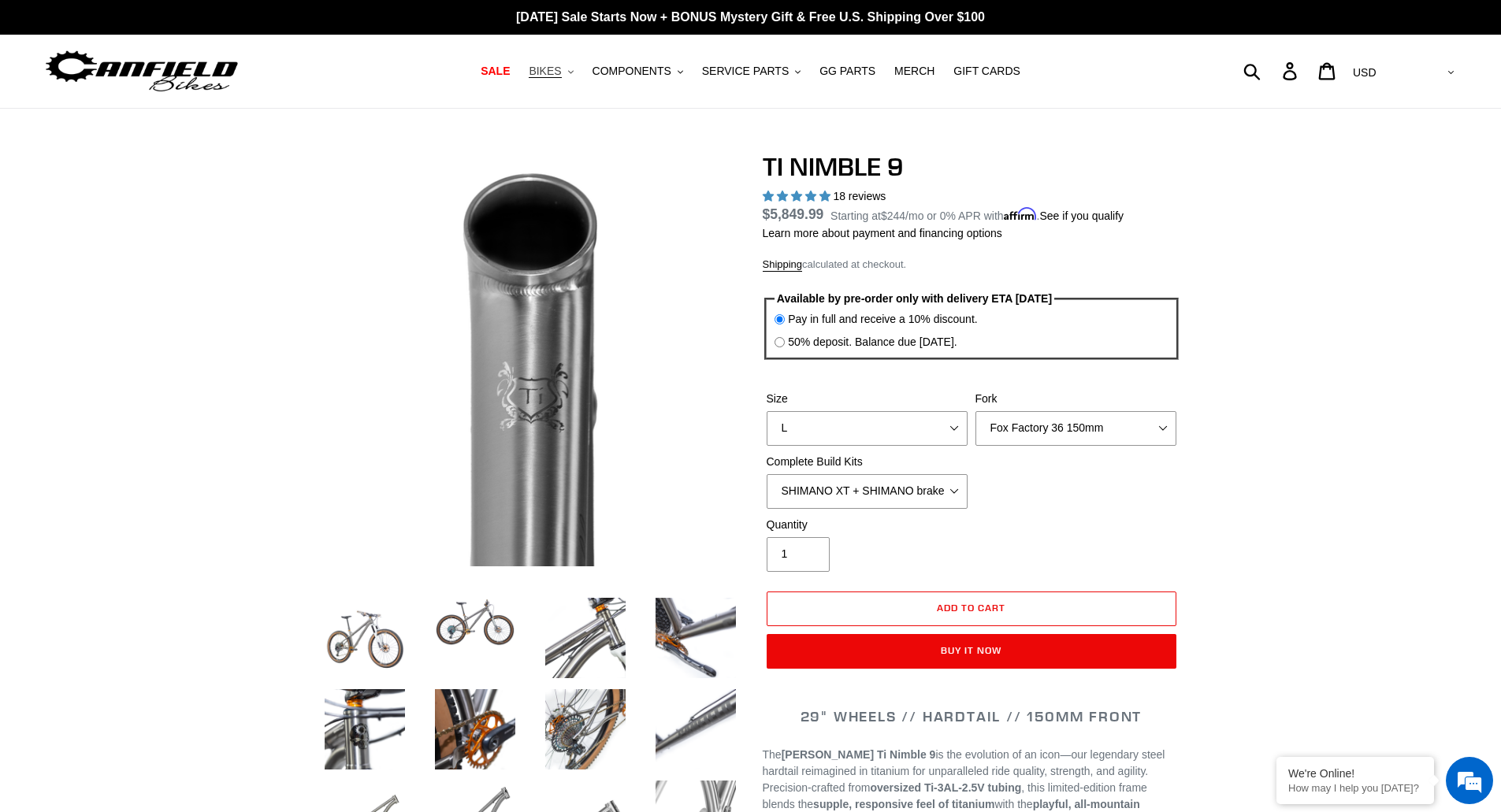
click at [561, 70] on span "BIKES" at bounding box center [545, 71] width 32 height 14
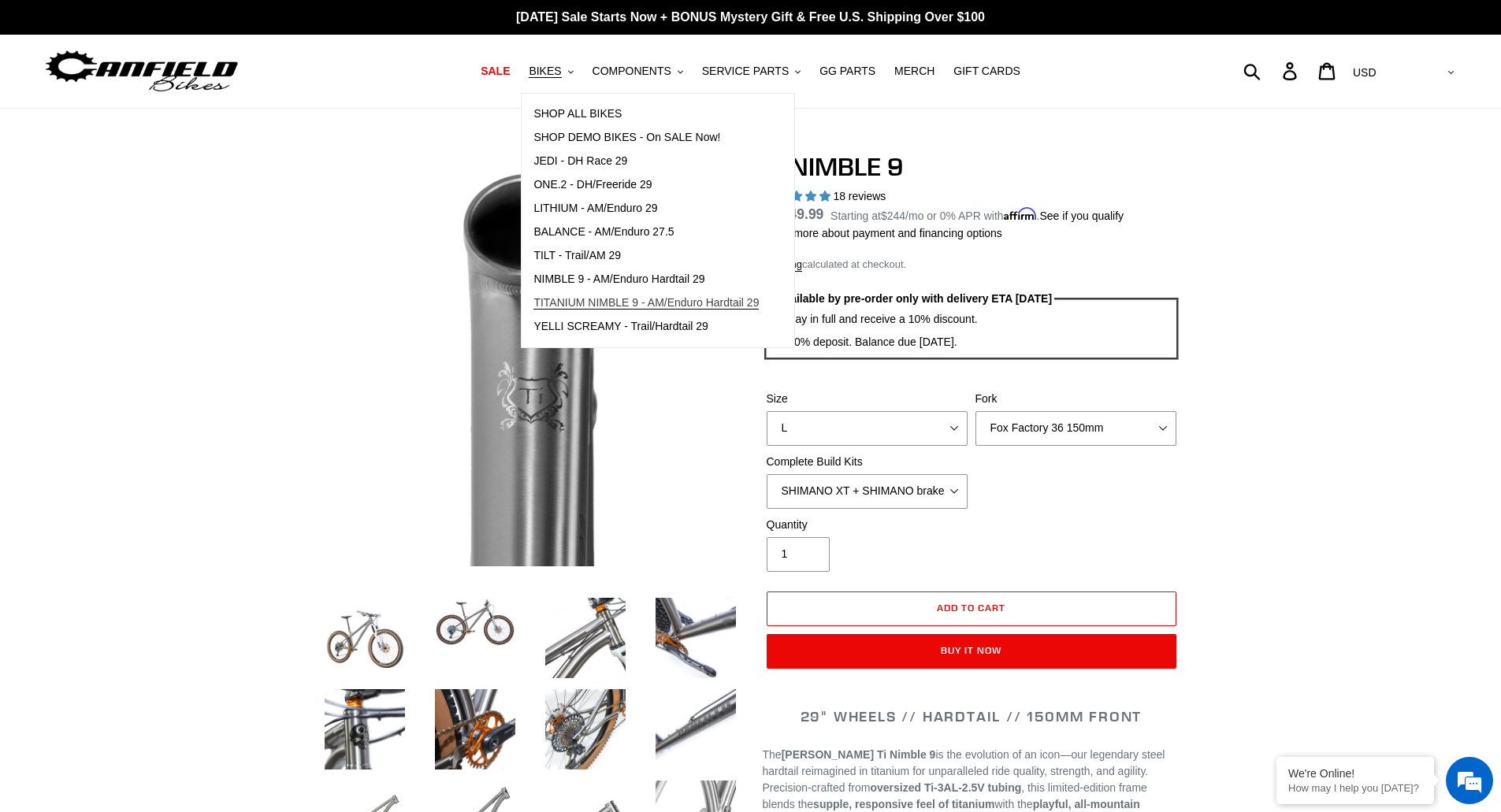
click at [579, 305] on span "TITANIUM NIMBLE 9 - AM/Enduro Hardtail 29" at bounding box center [646, 302] width 226 height 14
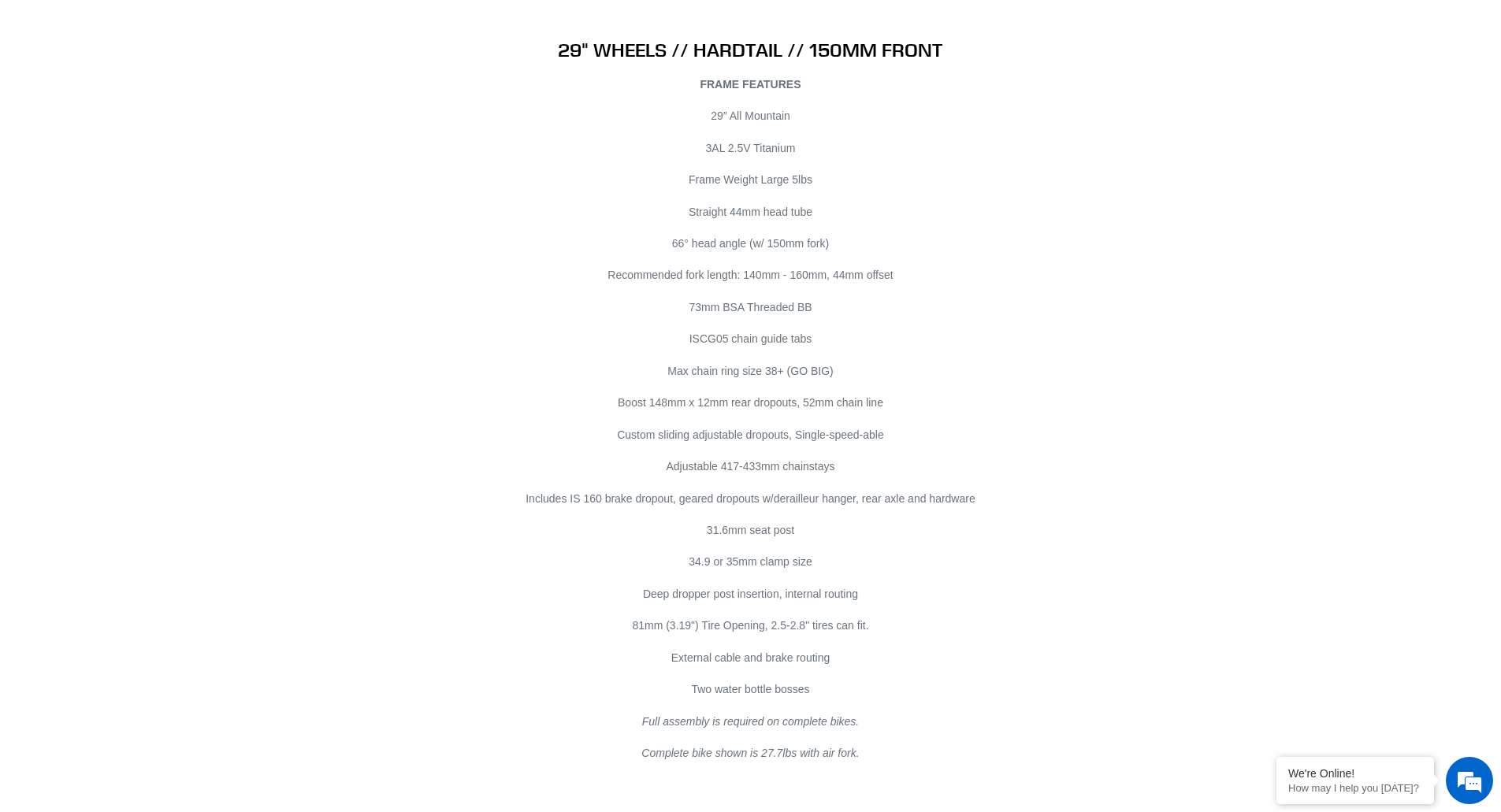
scroll to position [8582, 0]
